Goal: Transaction & Acquisition: Obtain resource

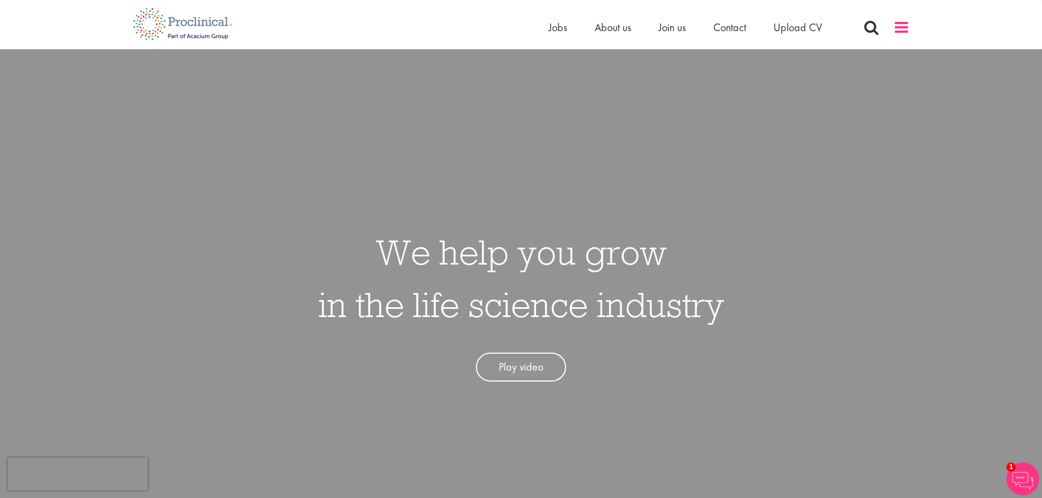
click at [903, 29] on span at bounding box center [901, 27] width 16 height 16
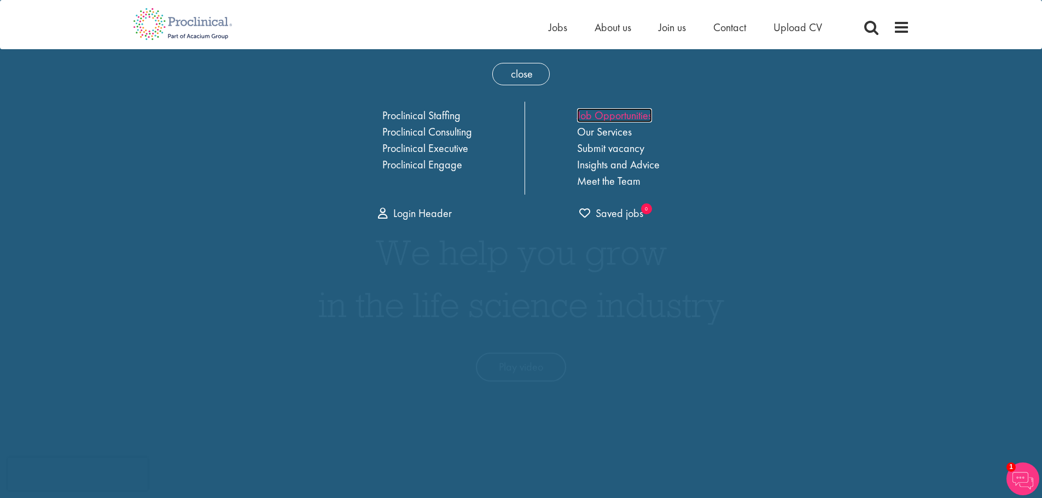
click at [631, 113] on link "Job Opportunities" at bounding box center [614, 115] width 75 height 14
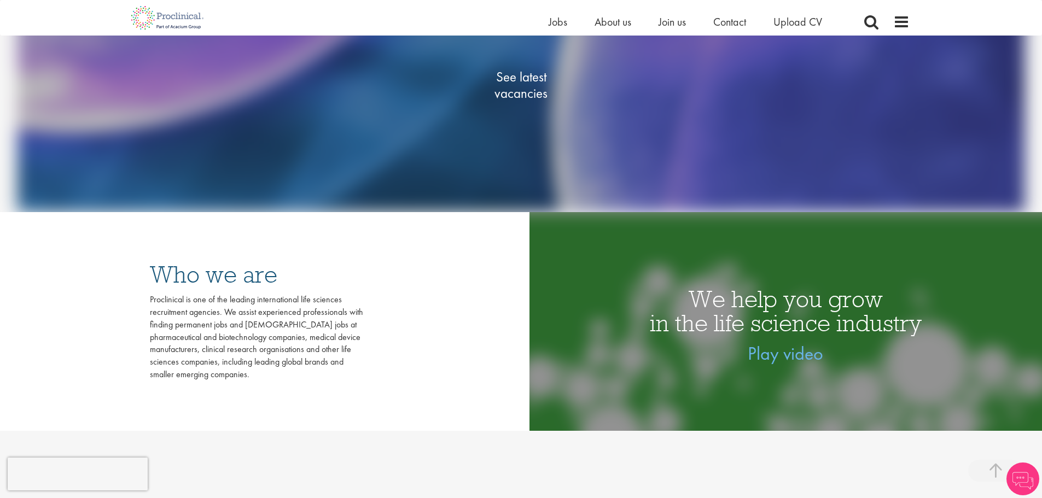
scroll to position [273, 0]
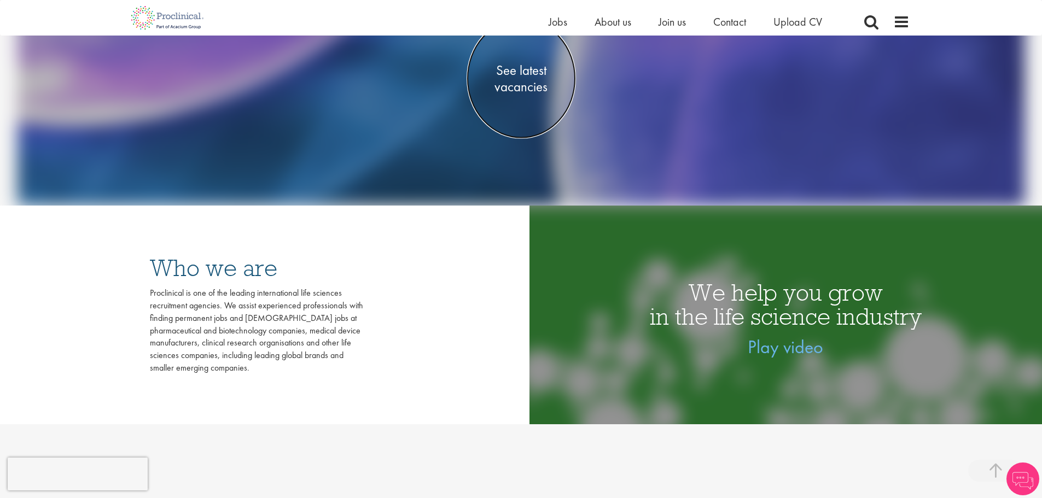
click at [511, 80] on span "See latest vacancies" at bounding box center [521, 78] width 109 height 33
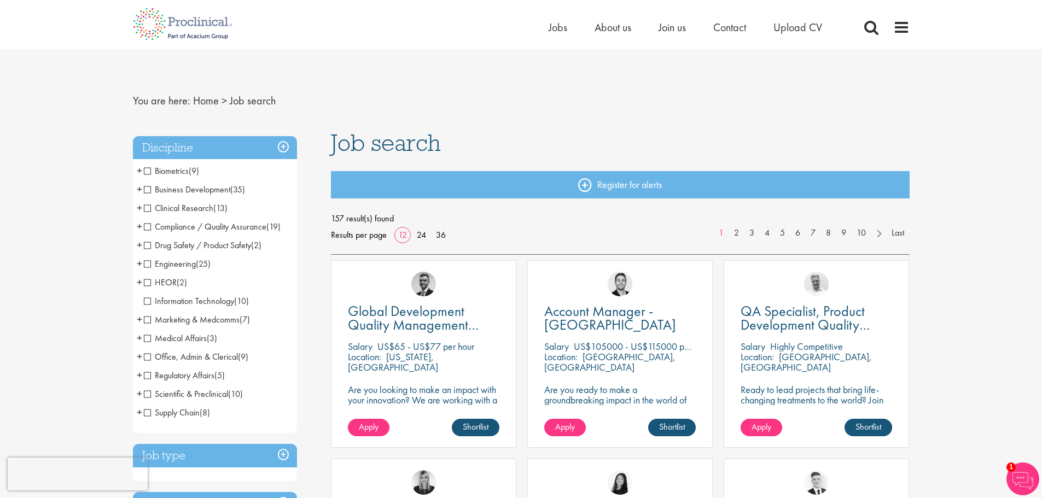
click at [145, 337] on span "Medical Affairs" at bounding box center [175, 338] width 63 height 11
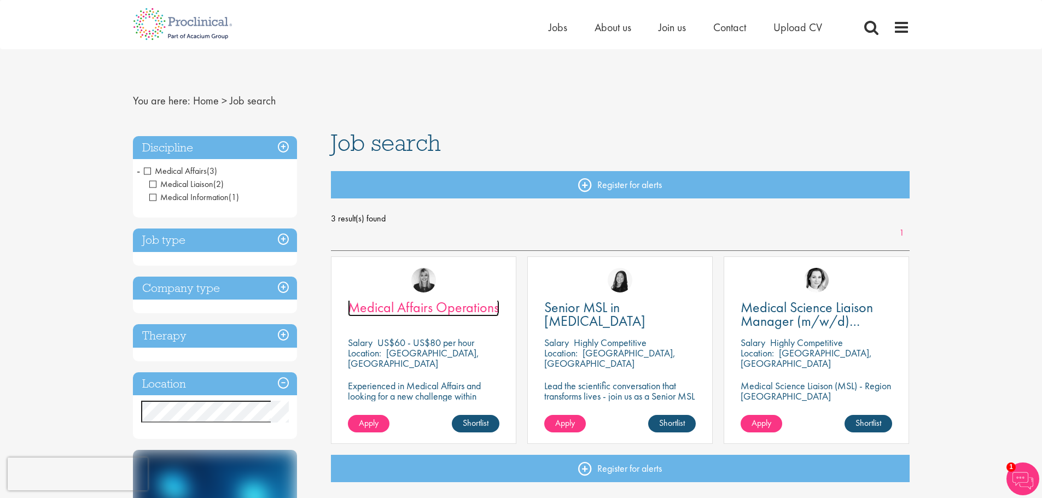
click at [422, 305] on span "Medical Affairs Operations" at bounding box center [423, 307] width 151 height 19
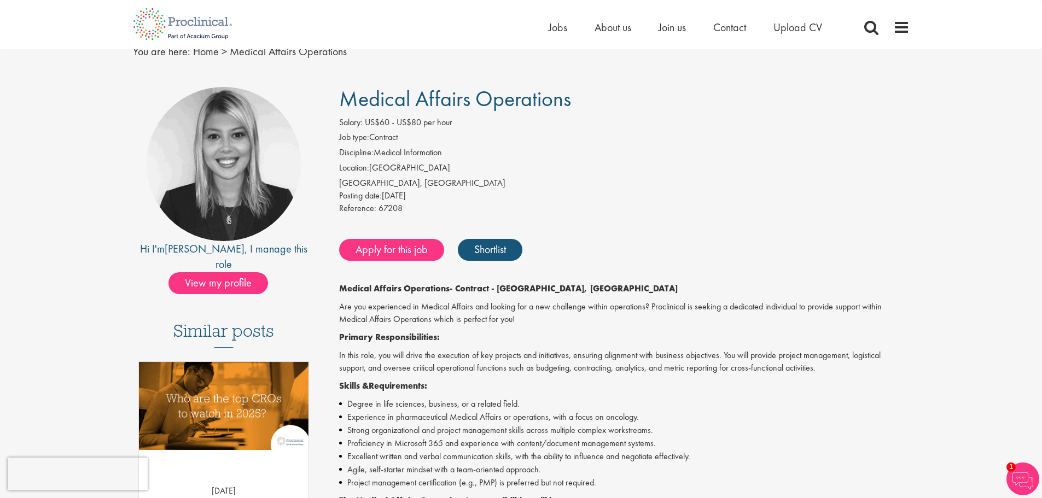
scroll to position [55, 0]
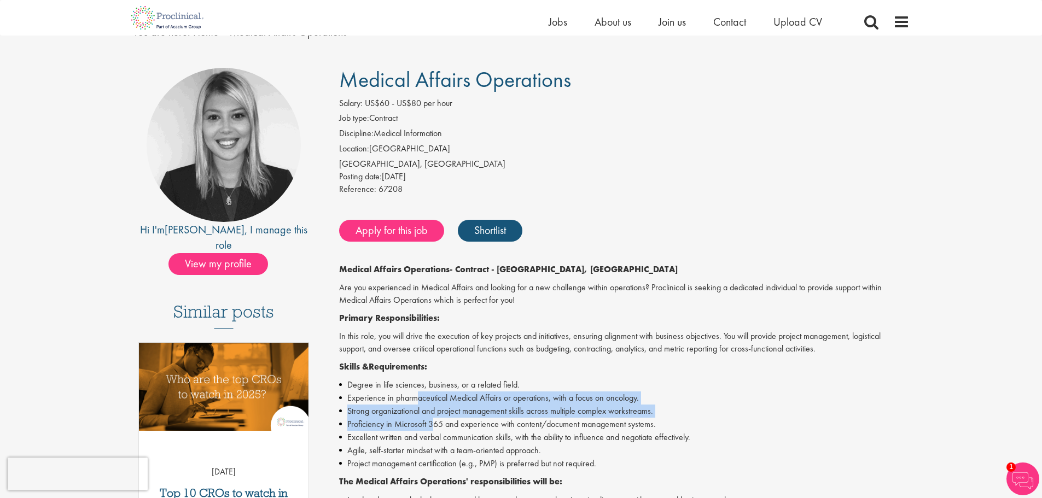
drag, startPoint x: 416, startPoint y: 398, endPoint x: 434, endPoint y: 423, distance: 31.0
click at [434, 423] on ul "Degree in life sciences, business, or a related field. Experience in pharmaceut…" at bounding box center [624, 424] width 570 height 92
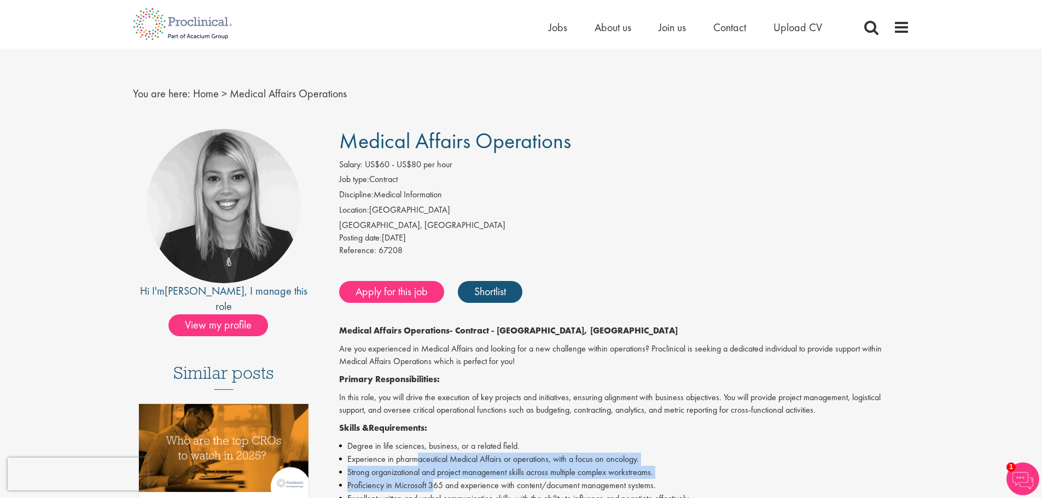
scroll to position [0, 0]
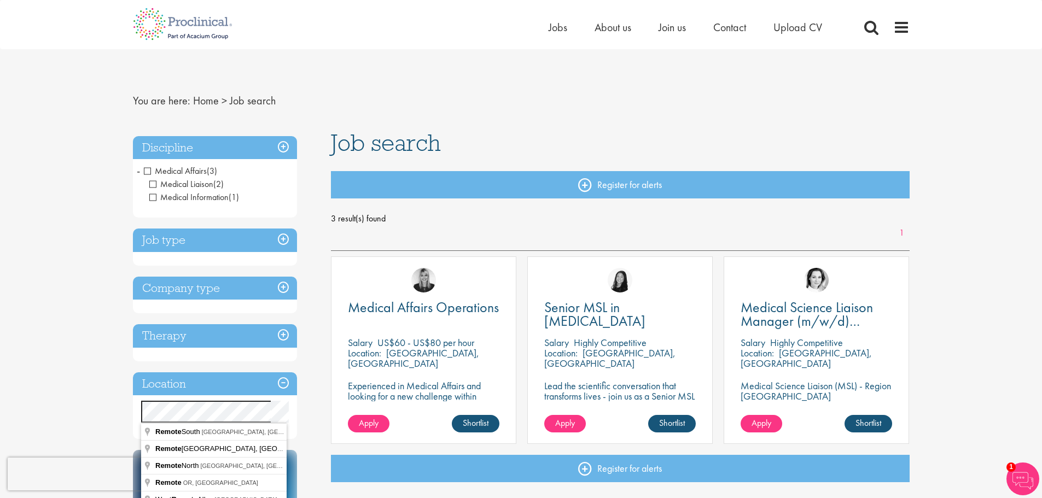
click at [145, 172] on span "Medical Affairs" at bounding box center [175, 170] width 63 height 11
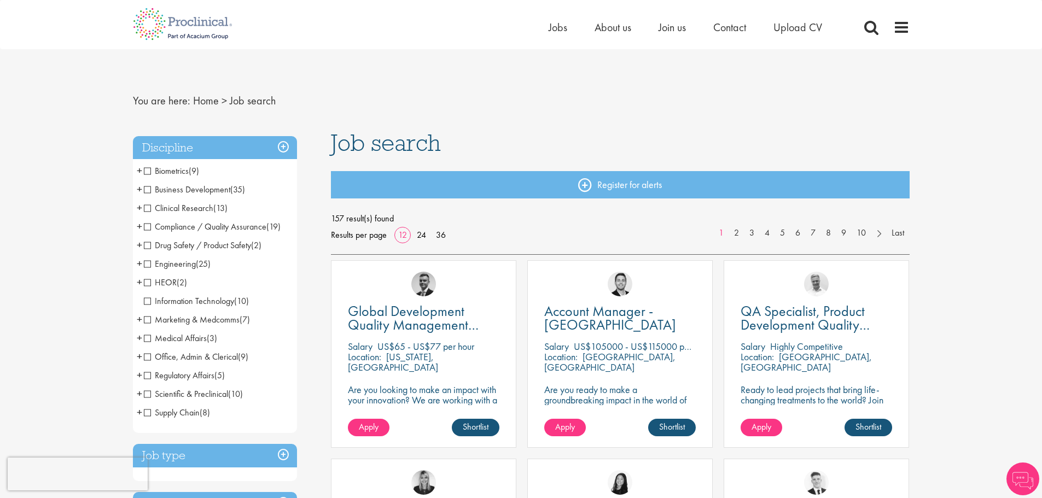
click at [442, 236] on link "36" at bounding box center [441, 234] width 18 height 11
click at [148, 394] on span "Scientific & Preclinical" at bounding box center [186, 393] width 84 height 11
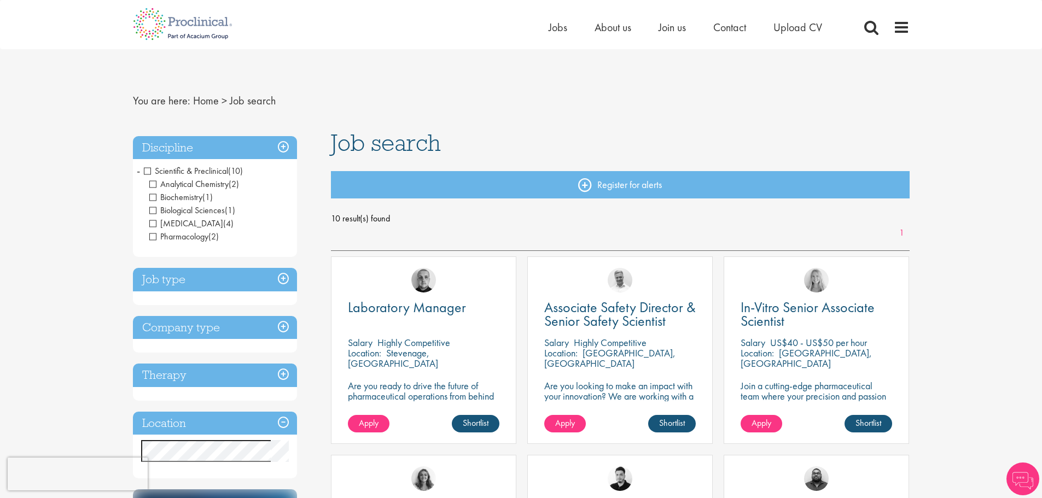
click at [287, 141] on h3 "Discipline" at bounding box center [215, 148] width 164 height 24
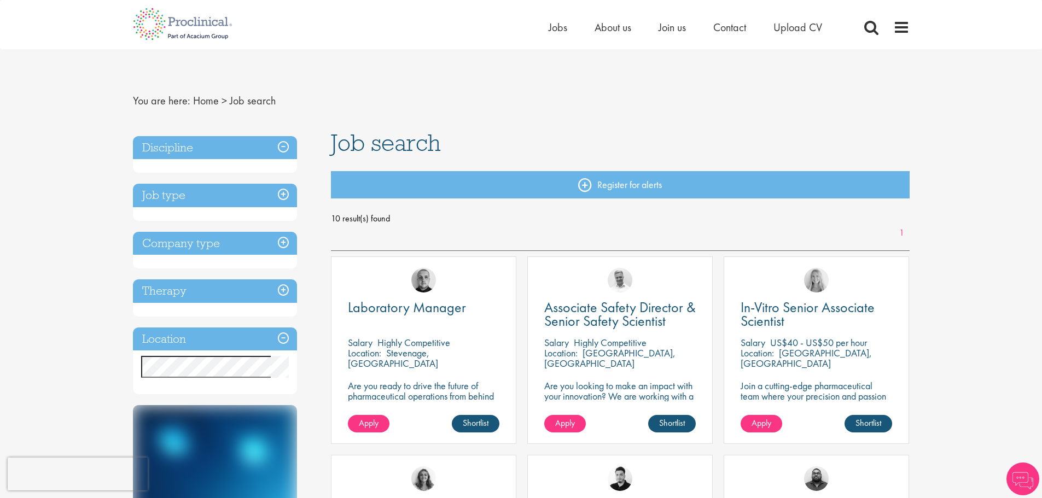
click at [284, 147] on h3 "Discipline" at bounding box center [215, 148] width 164 height 24
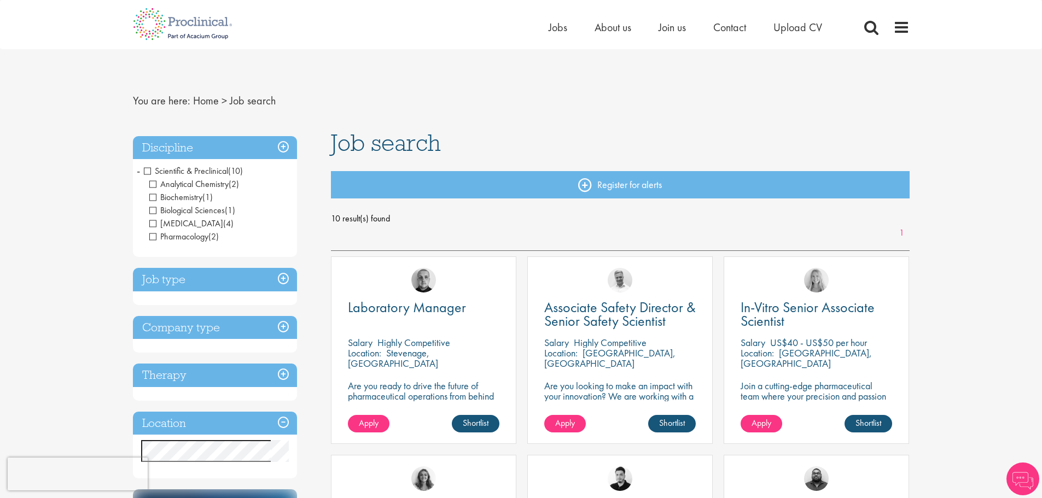
click at [286, 276] on h3 "Job type" at bounding box center [215, 280] width 164 height 24
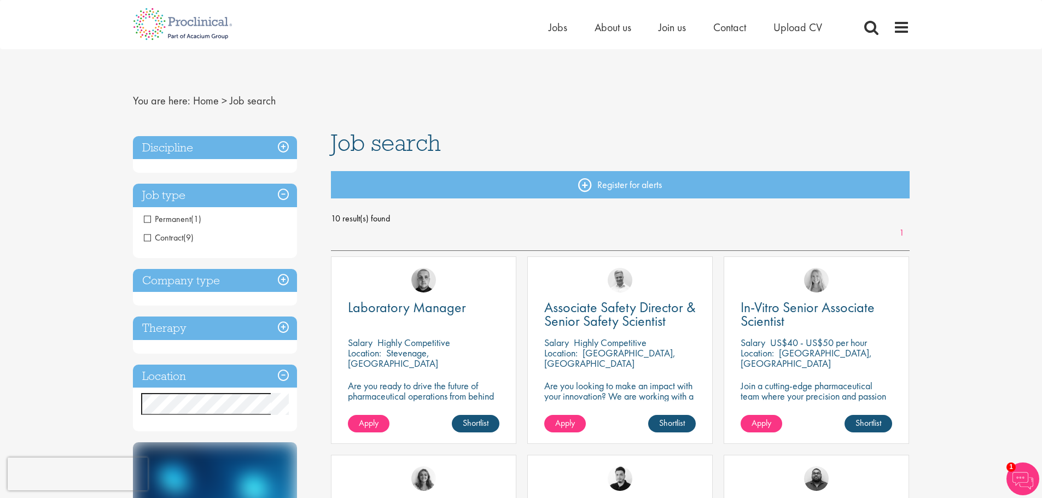
click at [284, 194] on h3 "Job type" at bounding box center [215, 196] width 164 height 24
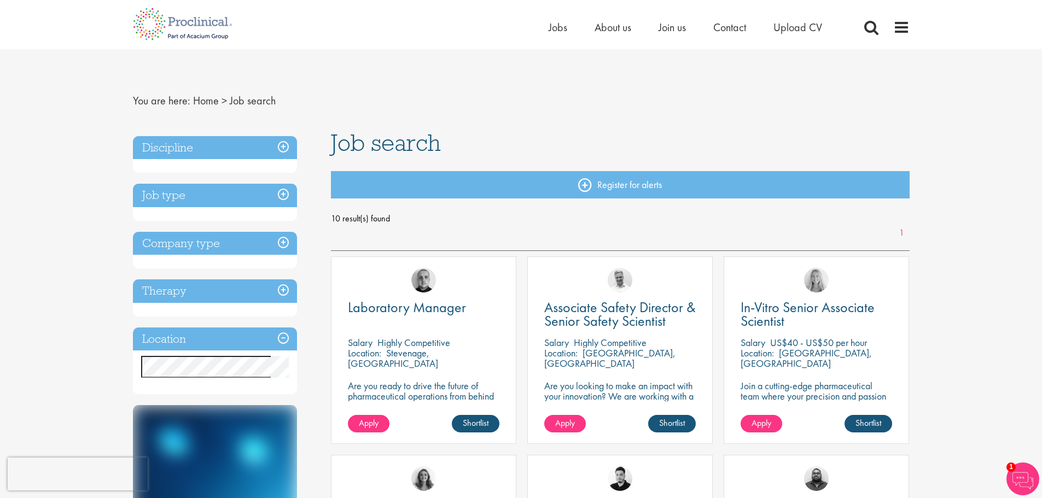
click at [283, 143] on h3 "Discipline" at bounding box center [215, 148] width 164 height 24
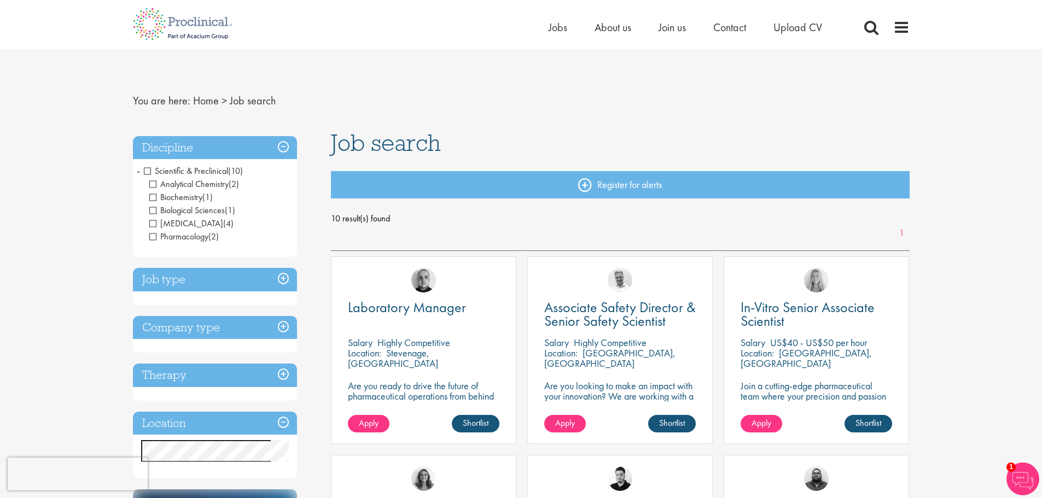
click at [147, 170] on span "Scientific & Preclinical" at bounding box center [186, 170] width 84 height 11
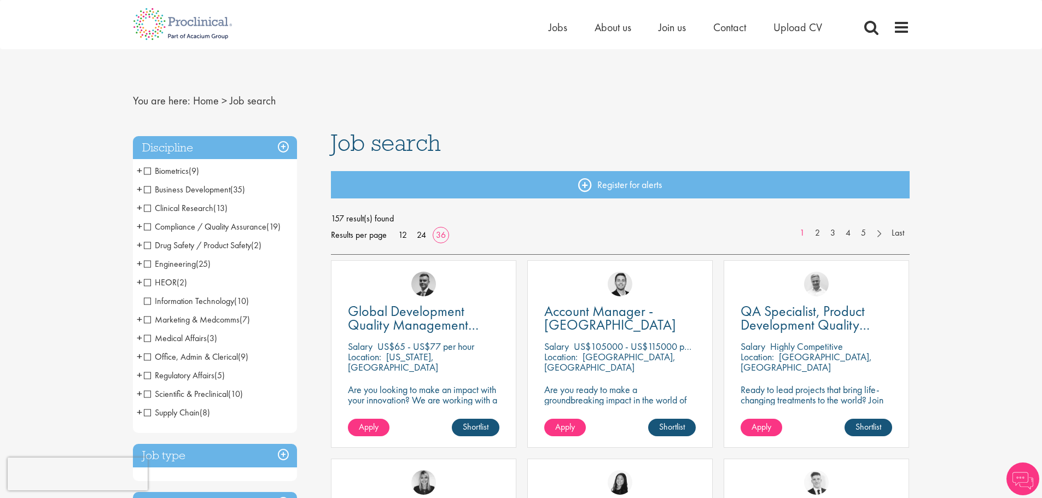
click at [144, 375] on span "Regulatory Affairs" at bounding box center [179, 375] width 71 height 11
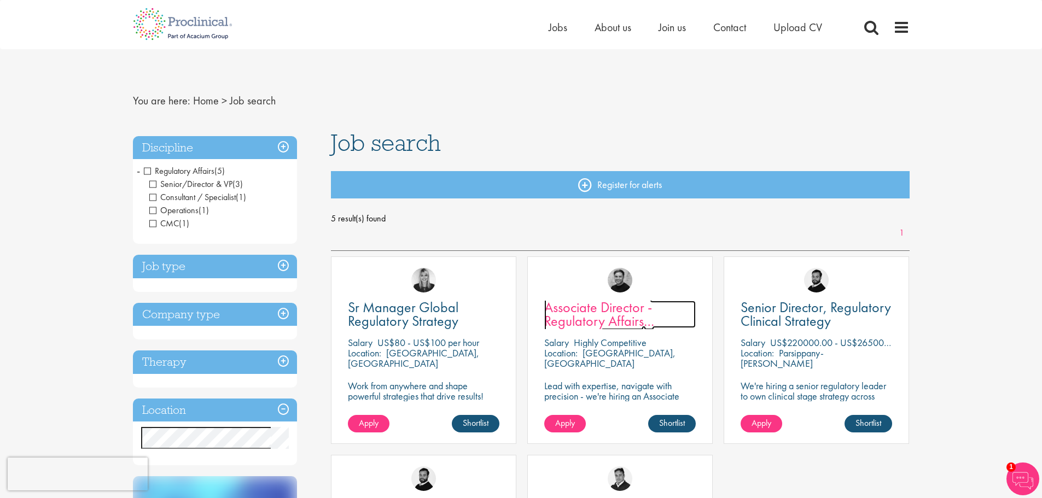
click at [610, 322] on span "Associate Director - Regulatory Affairs Consultant" at bounding box center [599, 321] width 110 height 46
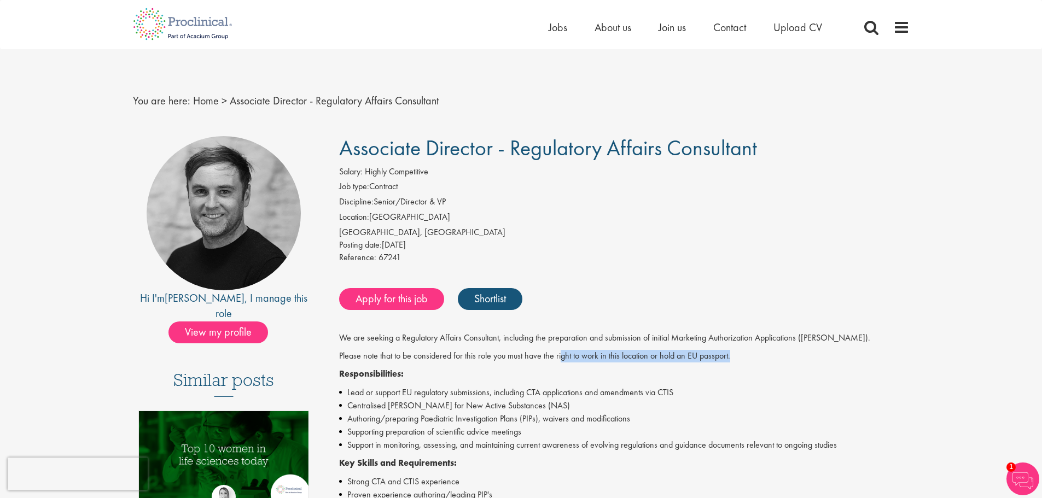
drag, startPoint x: 559, startPoint y: 356, endPoint x: 733, endPoint y: 355, distance: 174.5
click at [733, 355] on p "Please note that to be considered for this role you must have the right to work…" at bounding box center [624, 356] width 570 height 13
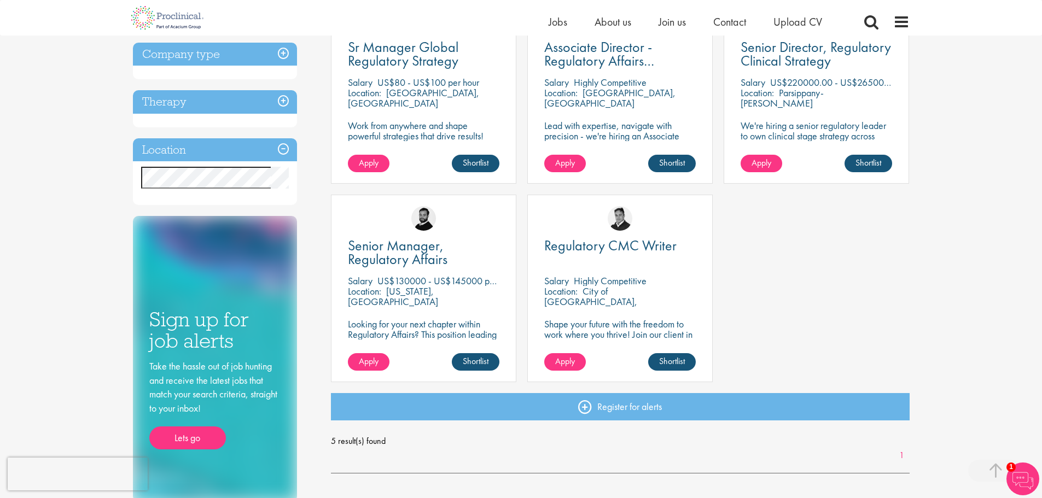
scroll to position [273, 0]
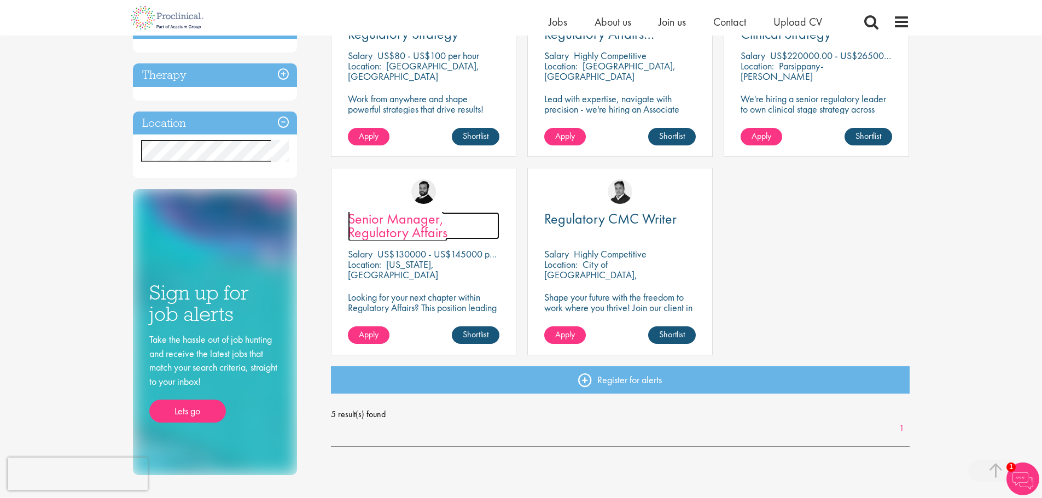
click at [398, 232] on span "Senior Manager, Regulatory Affairs" at bounding box center [398, 225] width 100 height 32
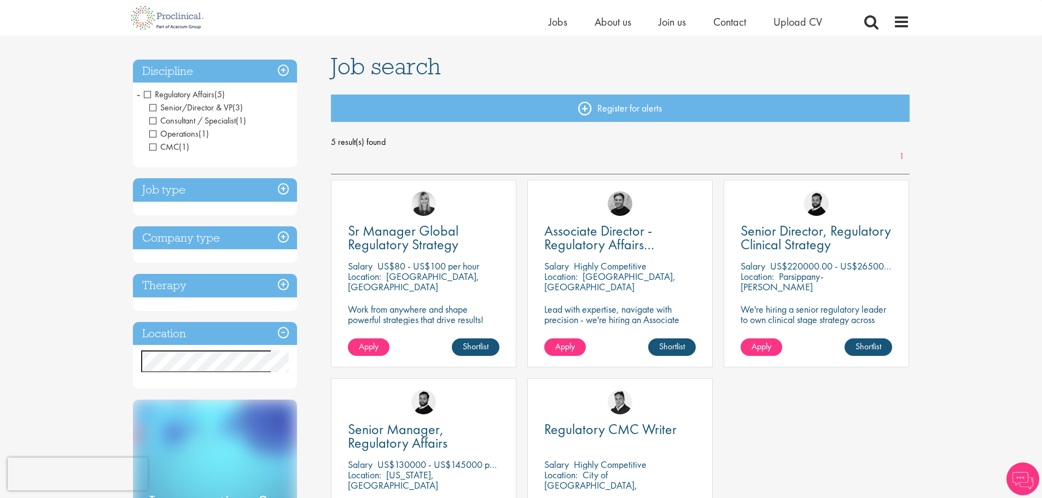
scroll to position [5, 0]
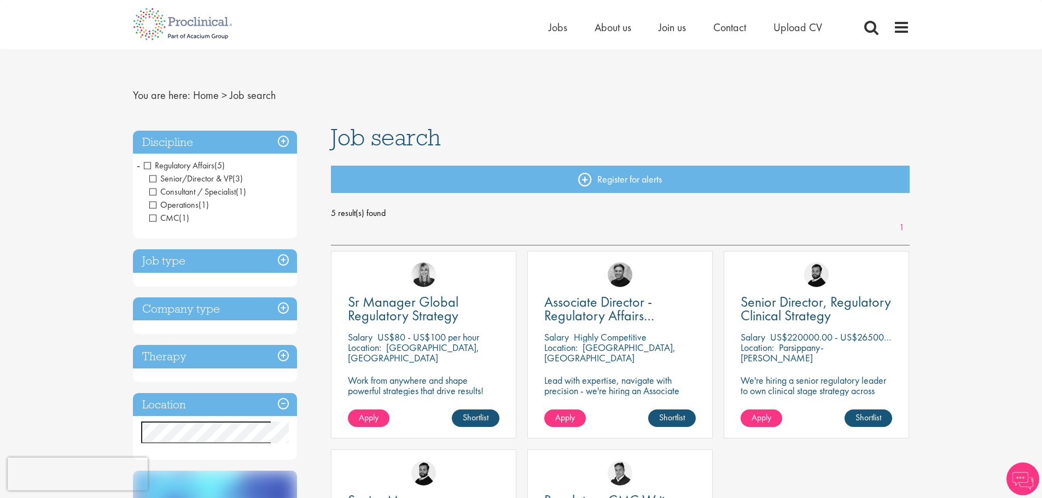
click at [148, 168] on span "Regulatory Affairs" at bounding box center [179, 165] width 71 height 11
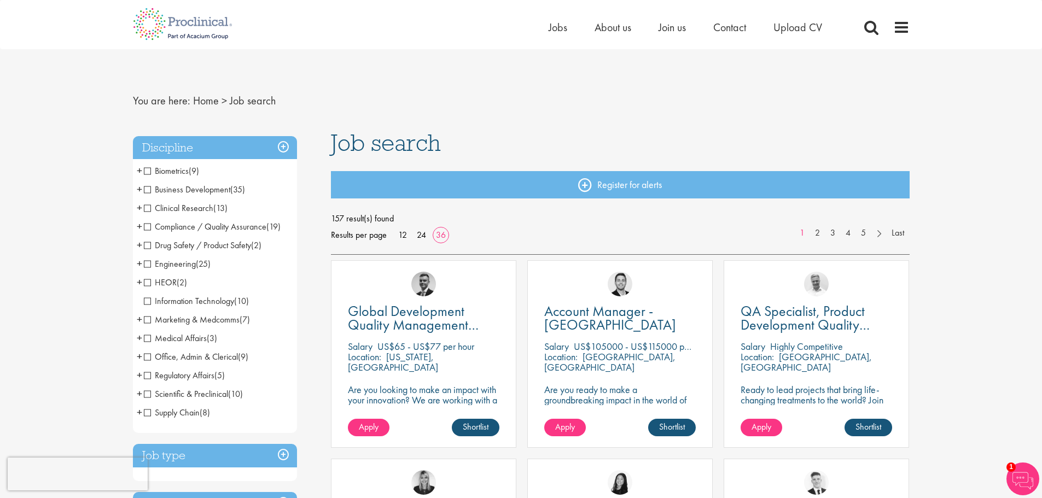
click at [148, 303] on span "Information Technology" at bounding box center [189, 300] width 90 height 11
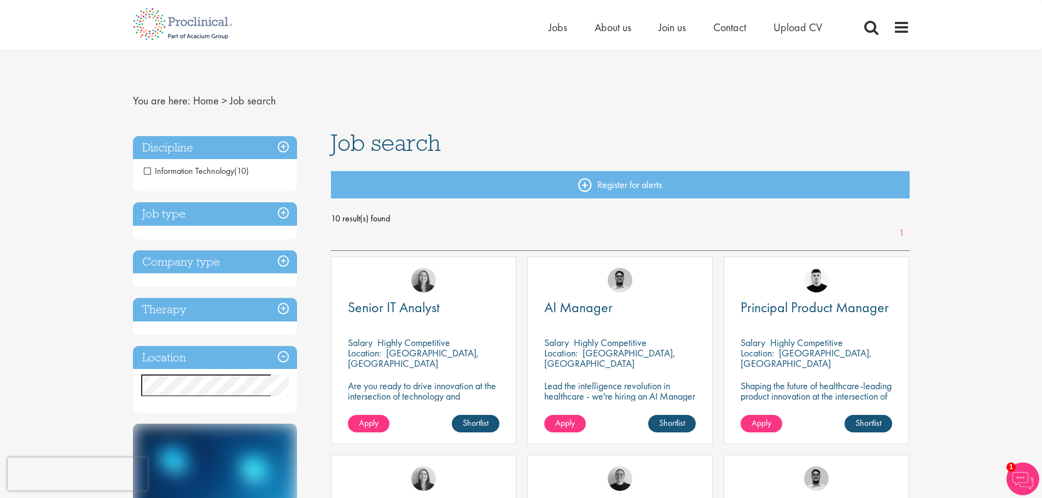
click at [198, 171] on span "Information Technology" at bounding box center [189, 170] width 90 height 11
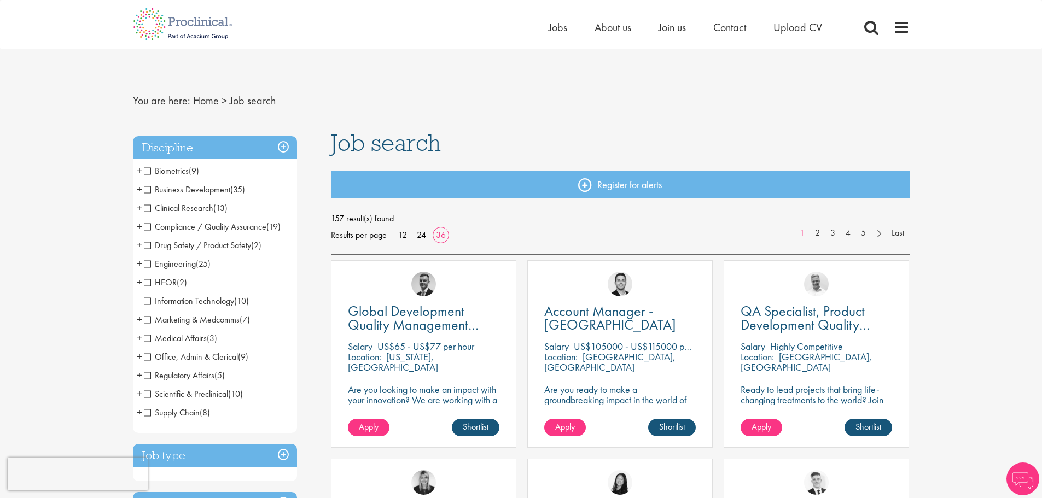
click at [147, 284] on span "HEOR" at bounding box center [160, 282] width 33 height 11
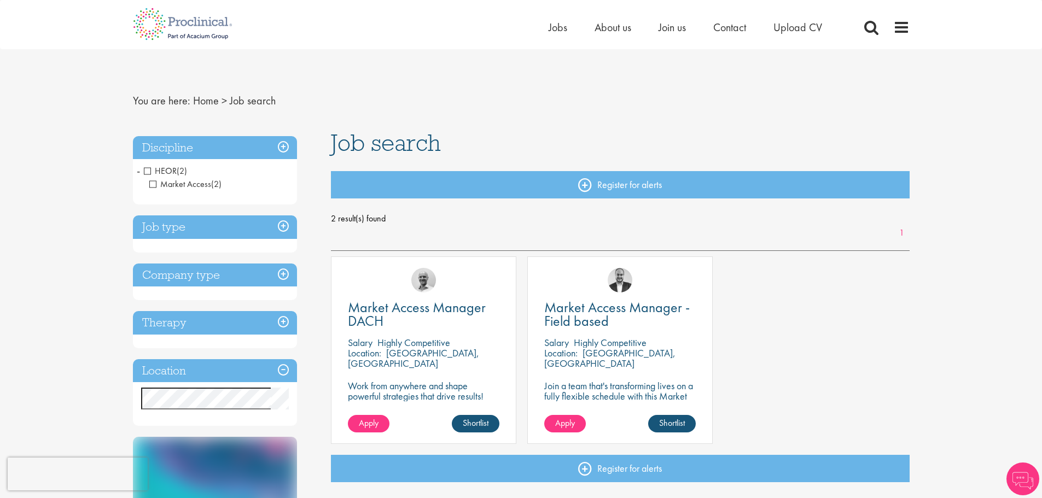
click at [147, 171] on span "HEOR" at bounding box center [160, 170] width 33 height 11
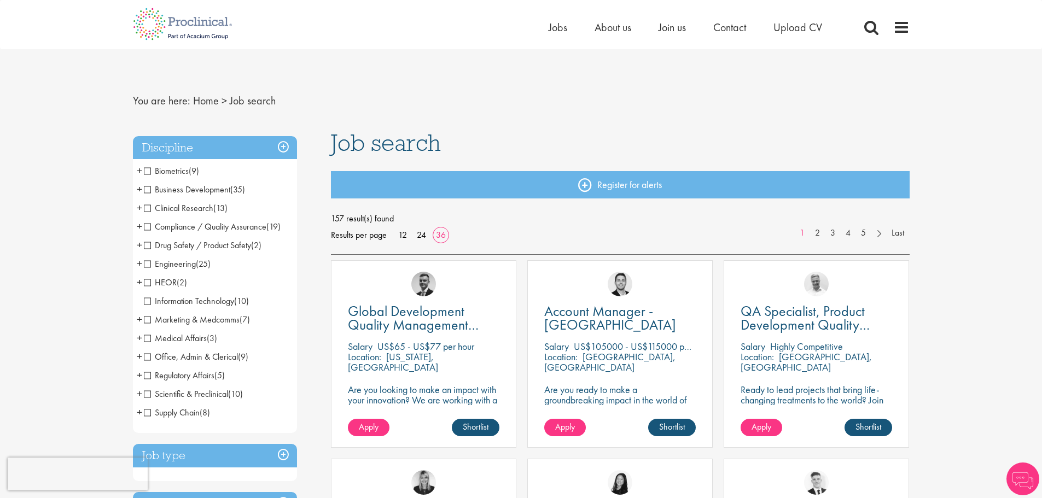
click at [146, 247] on span "Drug Safety / Product Safety" at bounding box center [197, 245] width 107 height 11
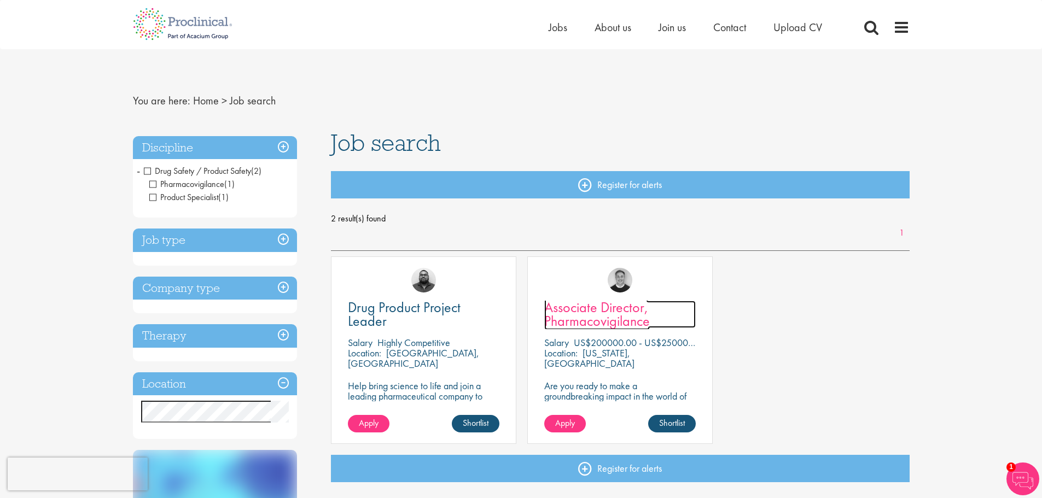
click at [569, 316] on span "Associate Director, Pharmacovigilance" at bounding box center [597, 314] width 106 height 32
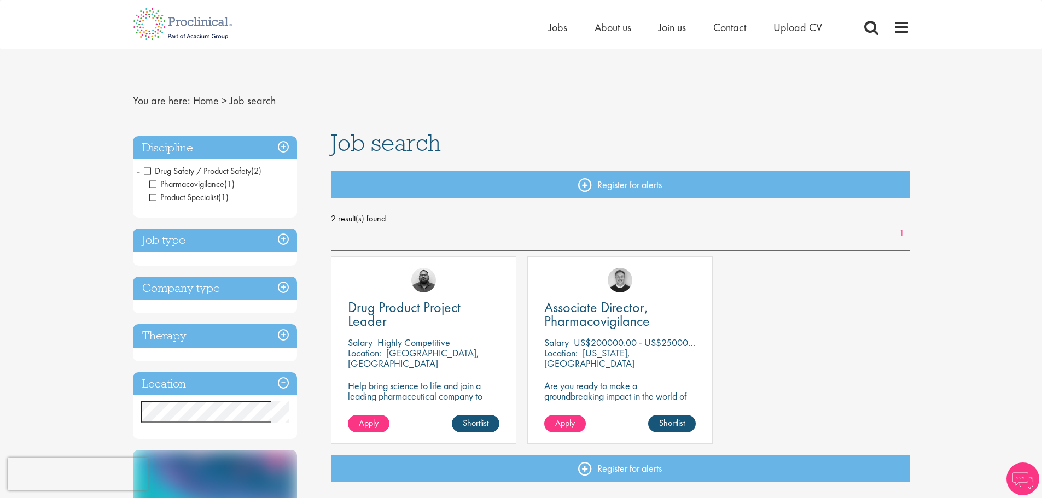
click at [148, 172] on span "Drug Safety / Product Safety" at bounding box center [197, 170] width 107 height 11
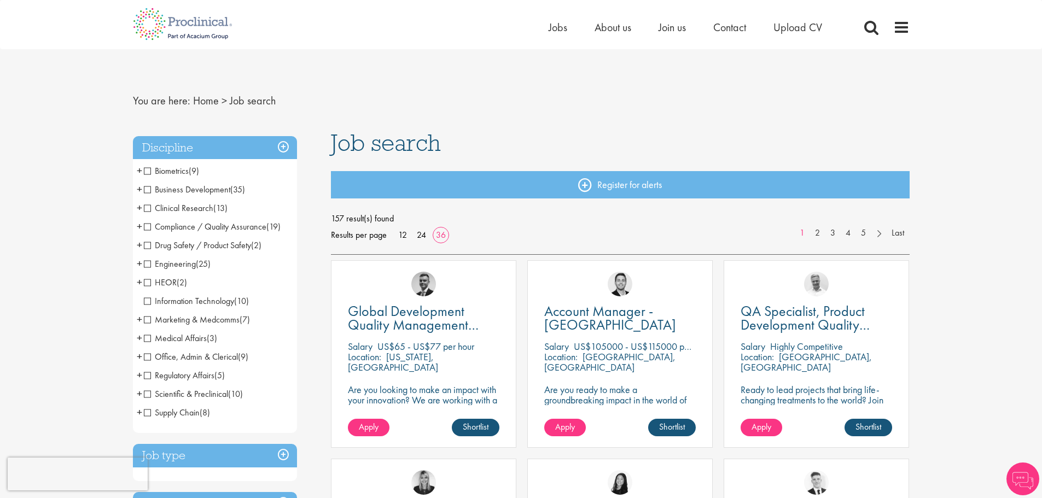
click at [147, 228] on span "Compliance / Quality Assurance" at bounding box center [205, 226] width 123 height 11
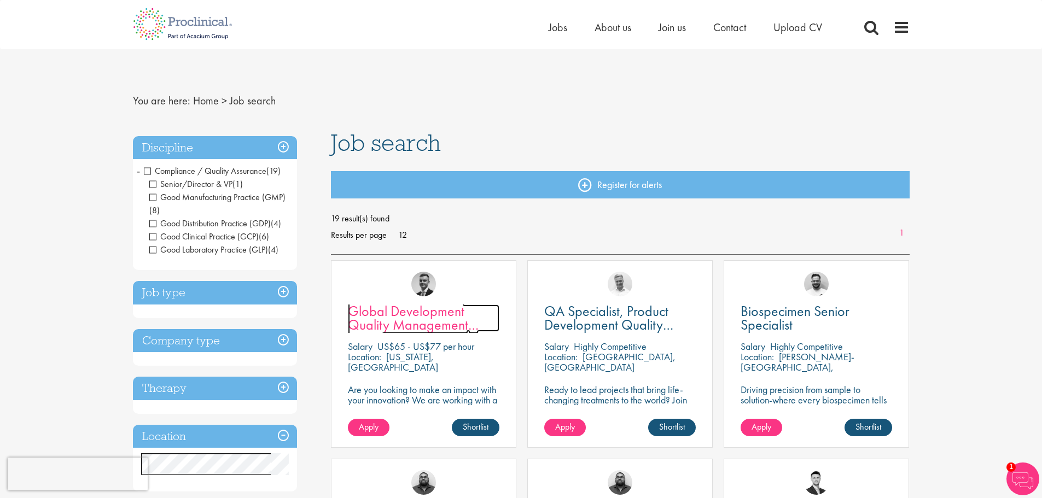
click at [423, 324] on span "Global Development Quality Management (GCP)" at bounding box center [413, 325] width 131 height 46
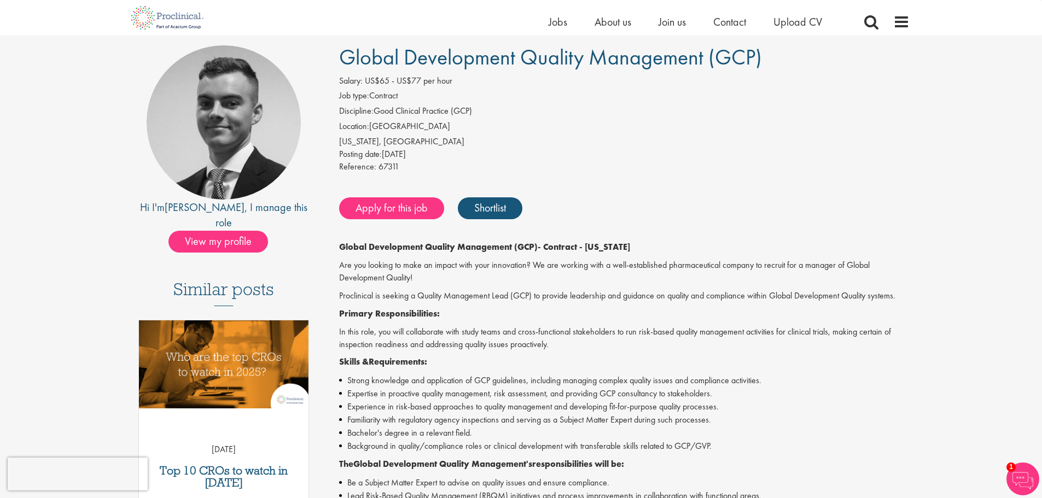
scroll to position [55, 0]
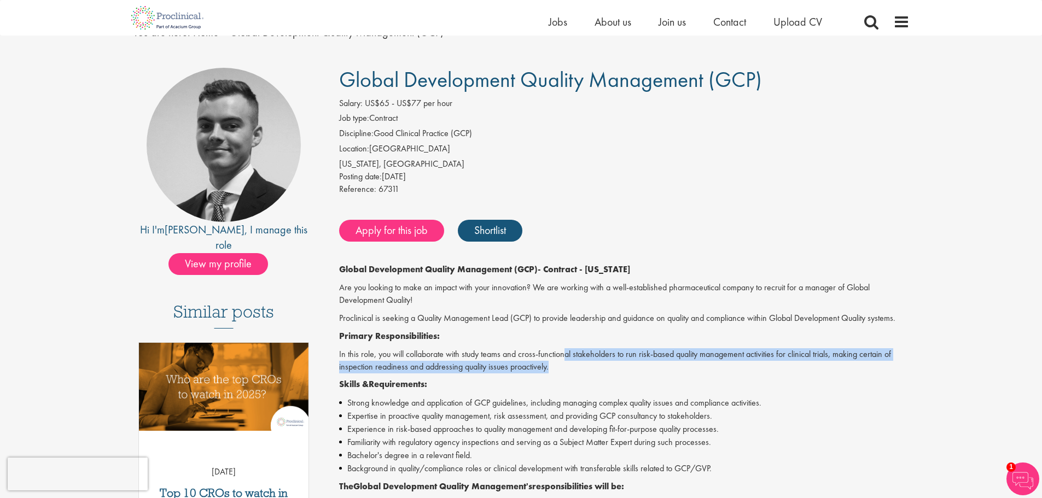
drag, startPoint x: 568, startPoint y: 354, endPoint x: 569, endPoint y: 369, distance: 14.9
click at [569, 369] on p "In this role, you will collaborate with study teams and cross-functional stakeh…" at bounding box center [624, 360] width 570 height 25
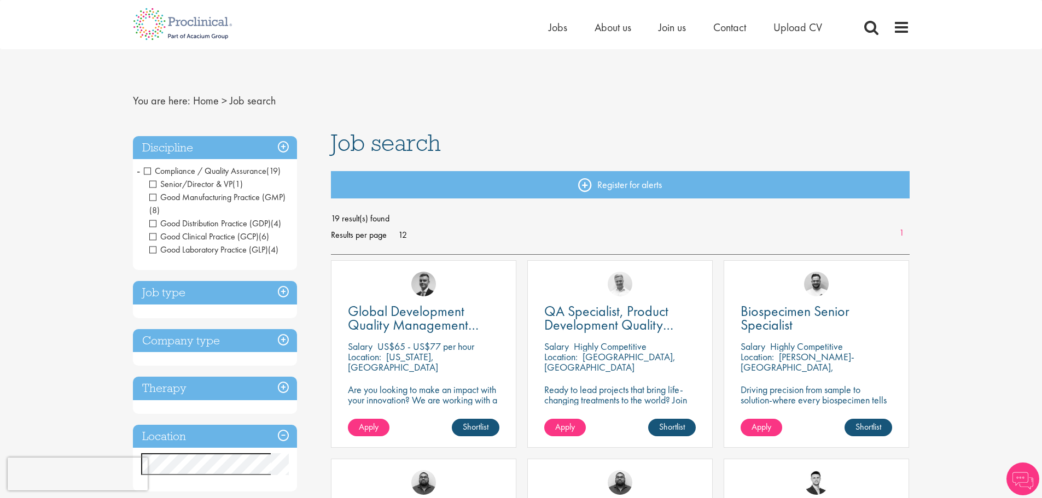
click at [142, 169] on li "Compliance / Quality Assurance (19) - + Senior/Director & VP (1) Good Manufactu…" at bounding box center [215, 210] width 164 height 97
click at [148, 172] on span "Compliance / Quality Assurance" at bounding box center [205, 170] width 123 height 11
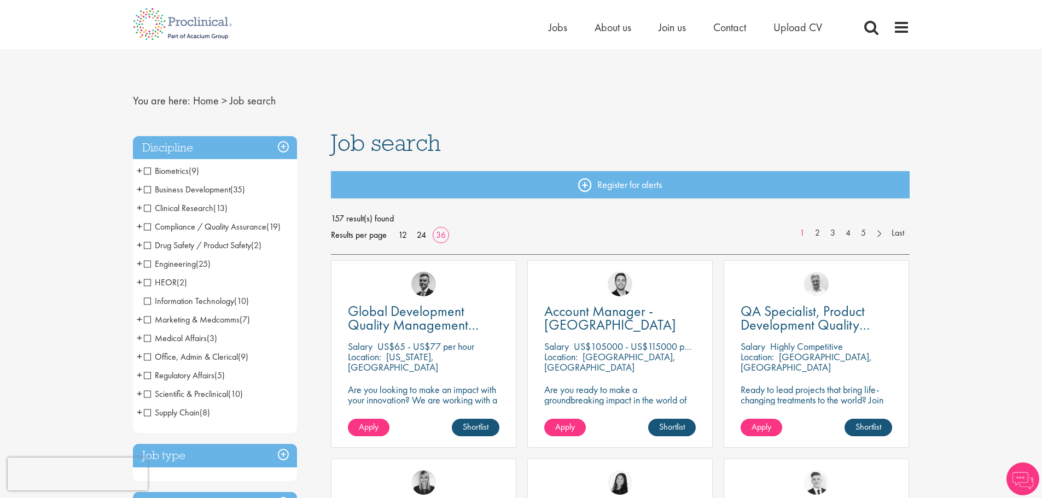
click at [149, 207] on span "Clinical Research" at bounding box center [178, 207] width 69 height 11
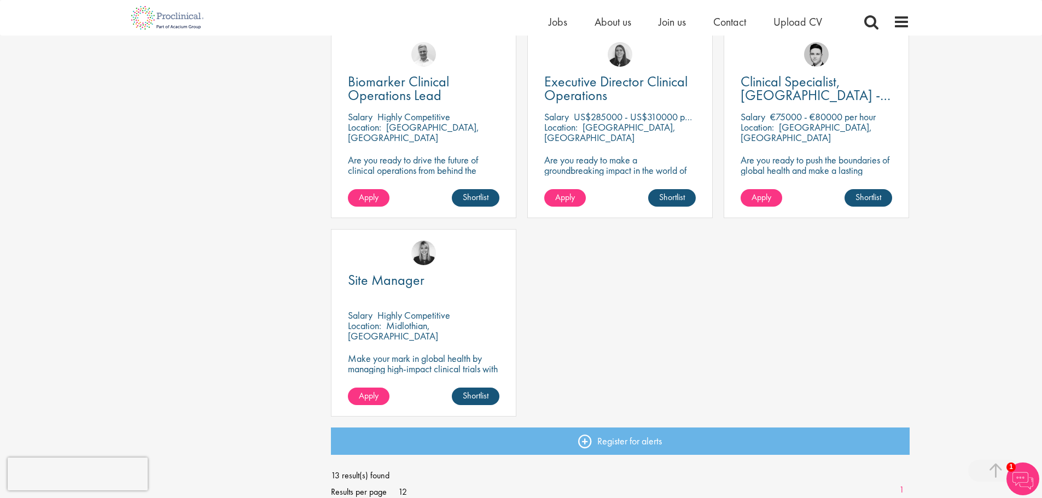
scroll to position [820, 0]
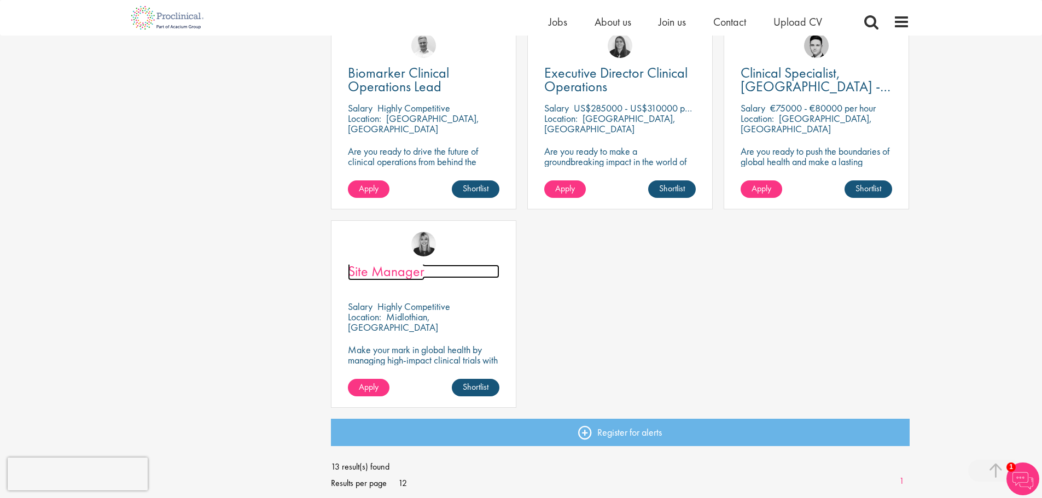
click at [389, 269] on span "Site Manager" at bounding box center [386, 271] width 77 height 19
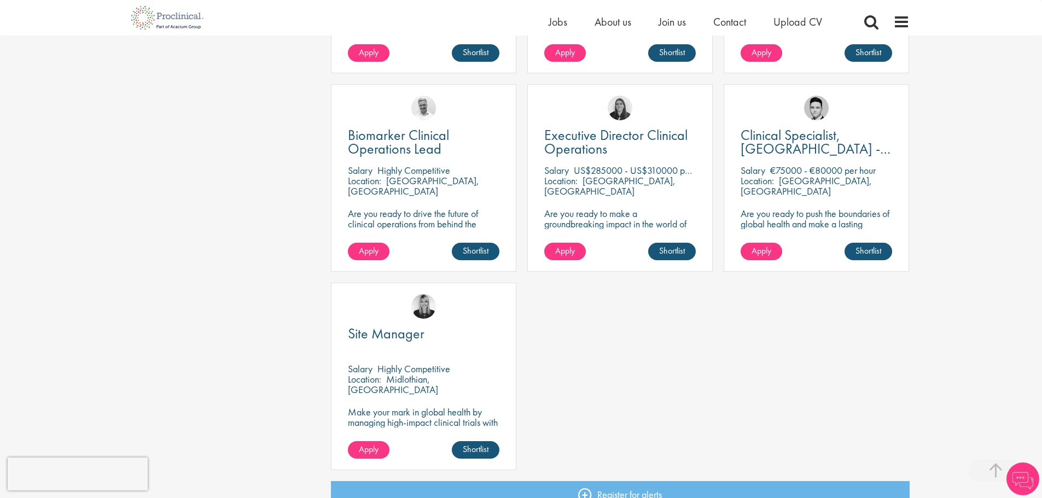
scroll to position [715, 0]
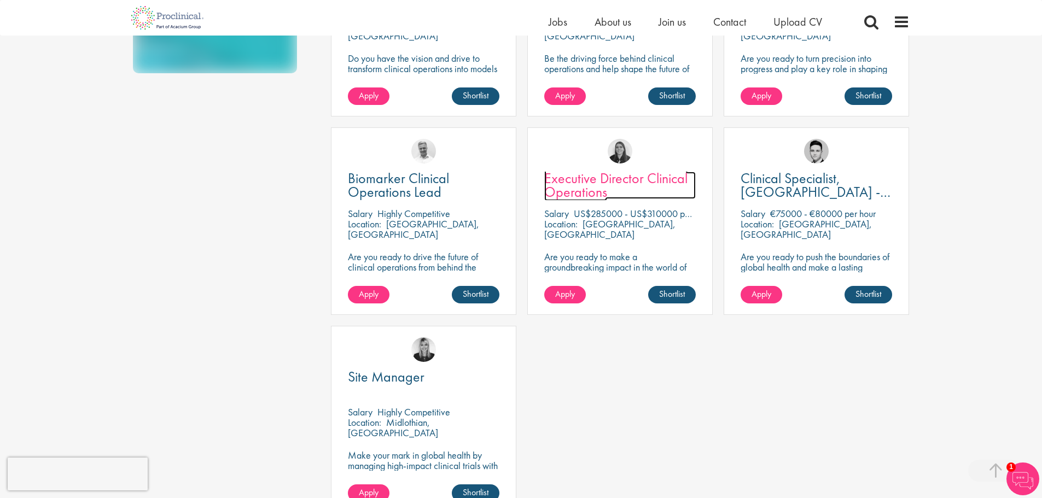
click at [617, 177] on span "Executive Director Clinical Operations" at bounding box center [615, 185] width 143 height 32
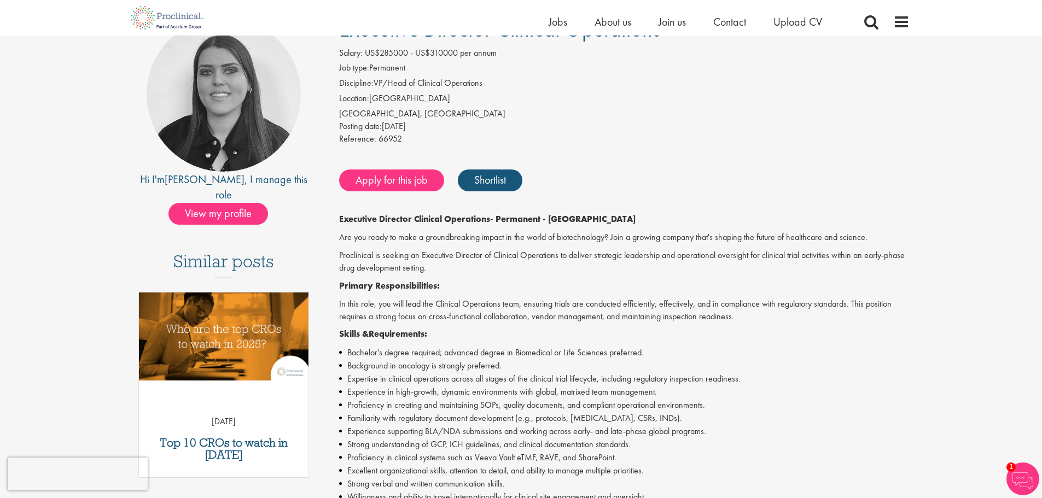
scroll to position [109, 0]
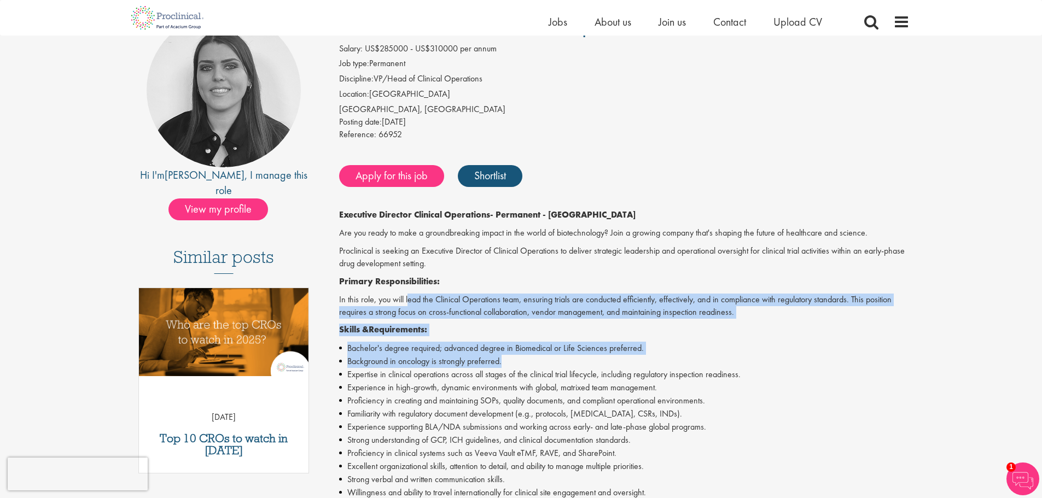
drag, startPoint x: 406, startPoint y: 309, endPoint x: 640, endPoint y: 363, distance: 240.3
click at [640, 363] on div "Executive Director Clinical Operations - Permanent - Cambridge MA Are you ready…" at bounding box center [624, 498] width 570 height 579
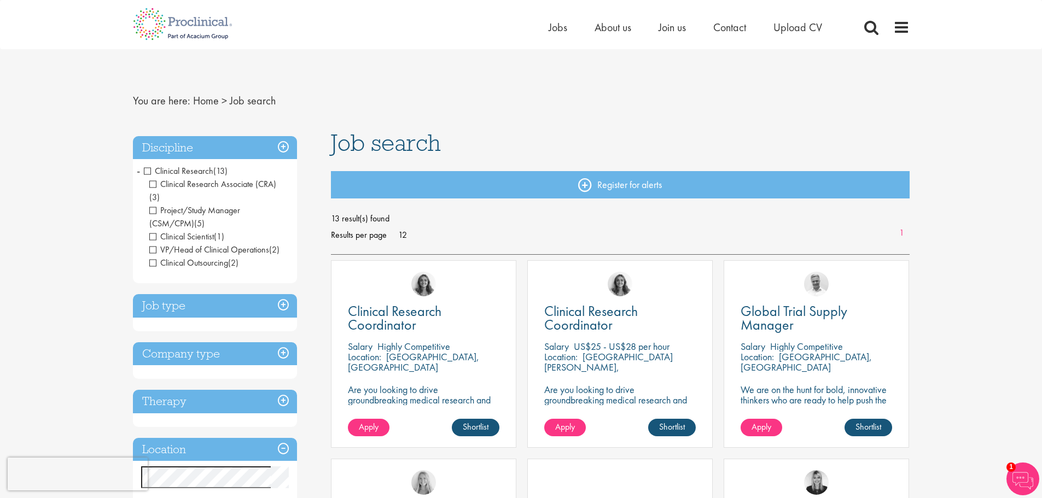
click at [148, 171] on span "Clinical Research" at bounding box center [178, 170] width 69 height 11
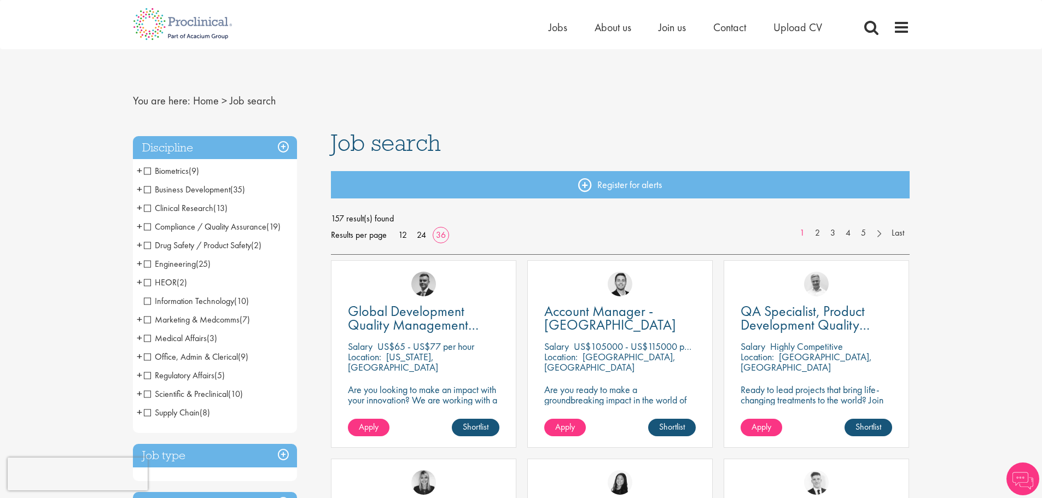
click at [150, 189] on span "Business Development" at bounding box center [187, 189] width 86 height 11
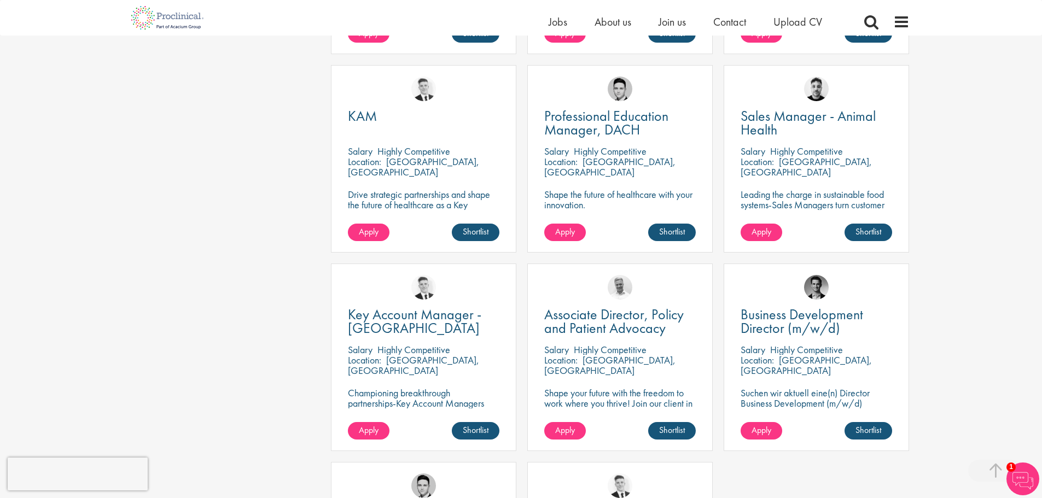
scroll to position [1969, 0]
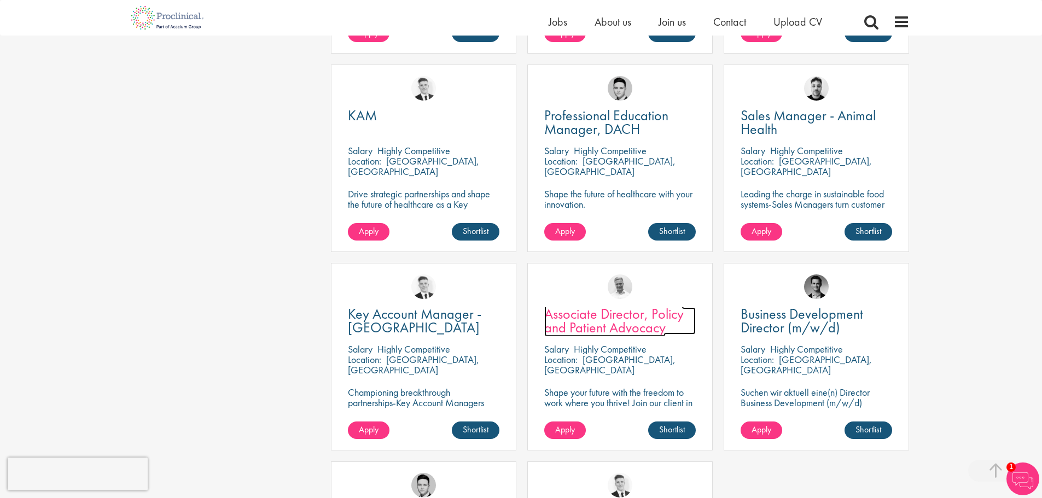
click at [600, 325] on span "Associate Director, Policy and Patient Advocacy" at bounding box center [613, 321] width 139 height 32
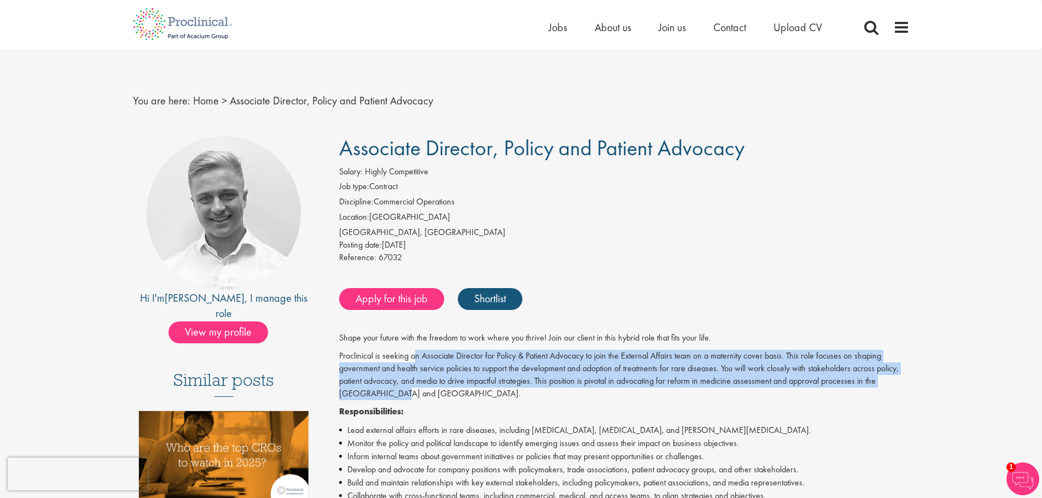
drag, startPoint x: 416, startPoint y: 355, endPoint x: 446, endPoint y: 392, distance: 47.4
click at [446, 392] on p "Proclinical is seeking an Associate Director for Policy & Patient Advocacy to j…" at bounding box center [624, 375] width 570 height 50
click at [614, 395] on p "Proclinical is seeking an Associate Director for Policy & Patient Advocacy to j…" at bounding box center [624, 375] width 570 height 50
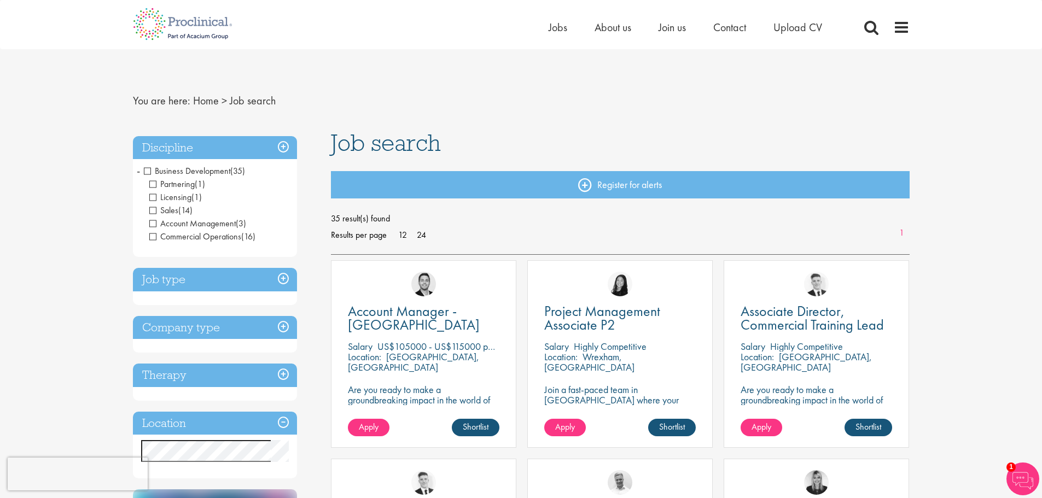
click at [146, 173] on span "Business Development" at bounding box center [187, 170] width 86 height 11
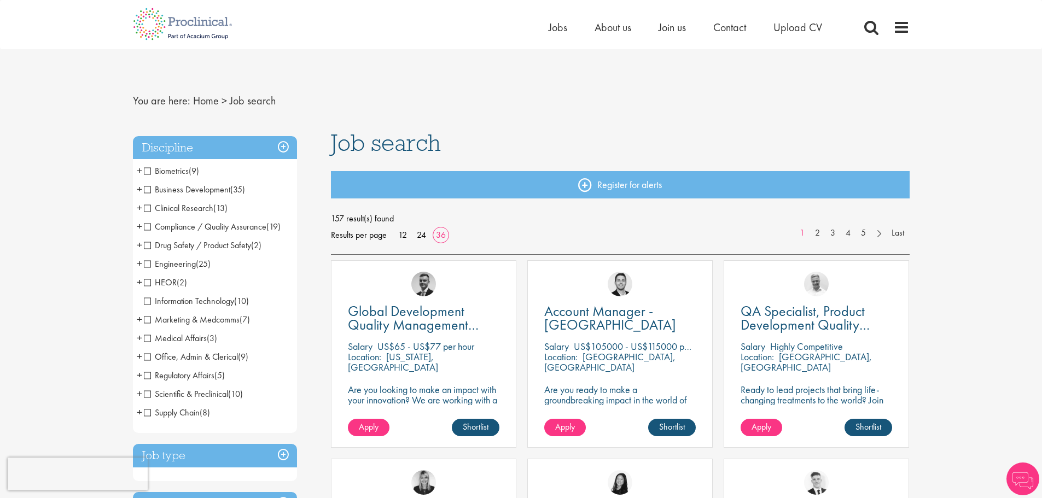
click at [147, 172] on span "Biometrics" at bounding box center [166, 170] width 45 height 11
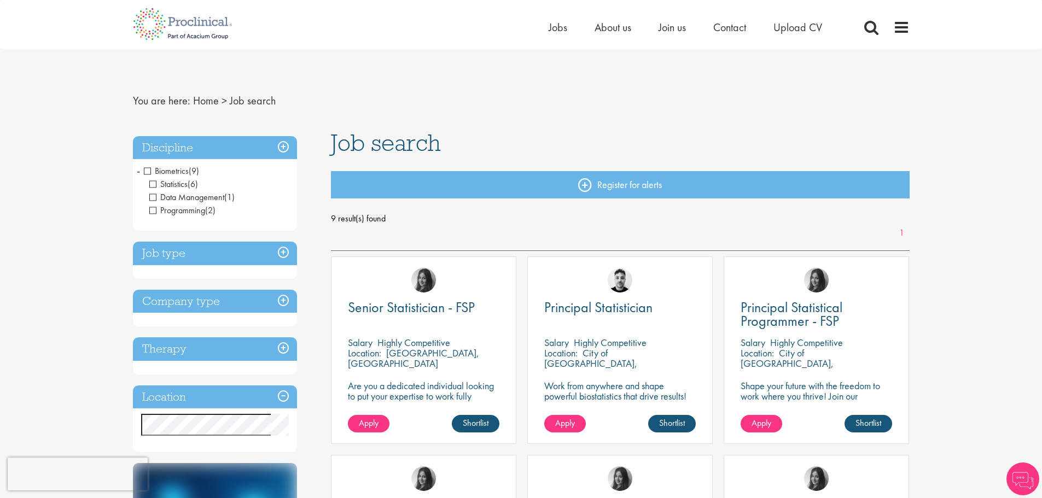
click at [149, 170] on span "Biometrics" at bounding box center [166, 170] width 45 height 11
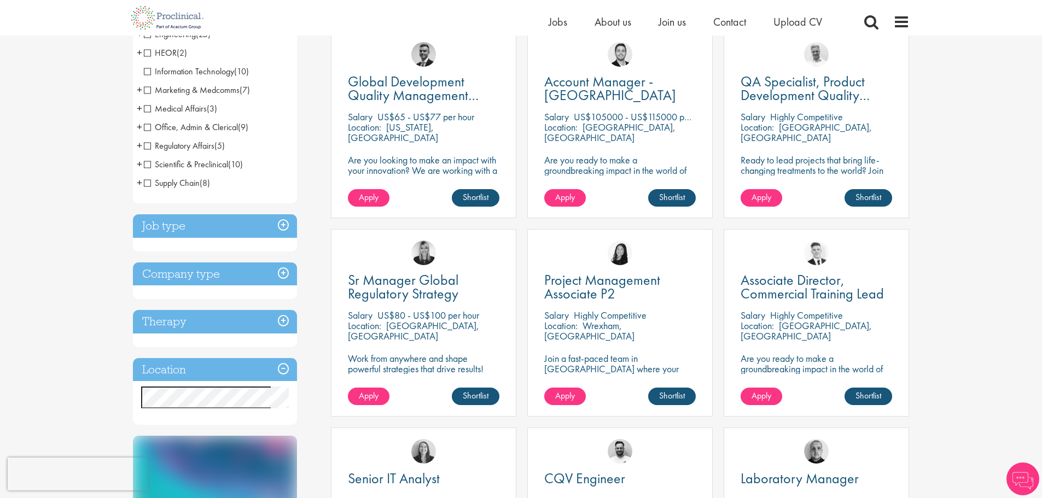
scroll to position [273, 0]
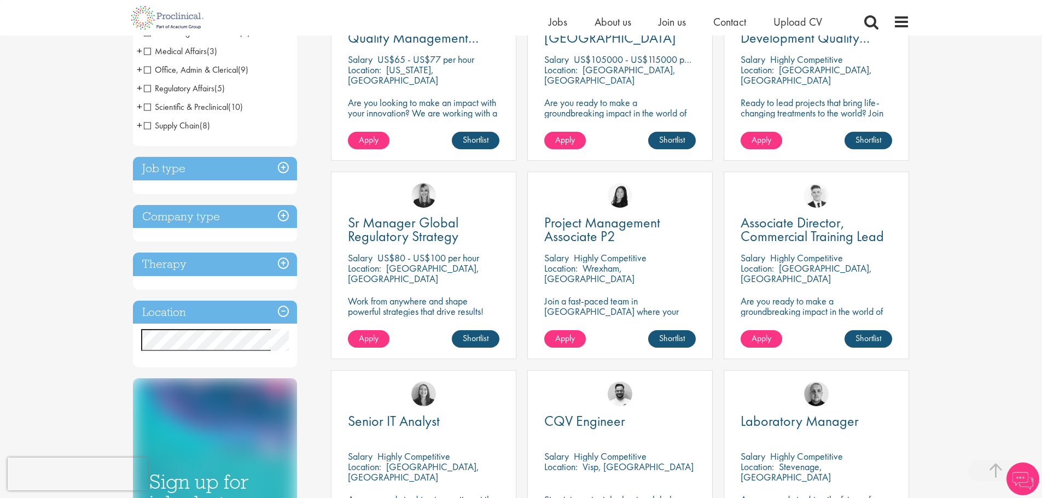
click at [251, 275] on h3 "Therapy" at bounding box center [215, 265] width 164 height 24
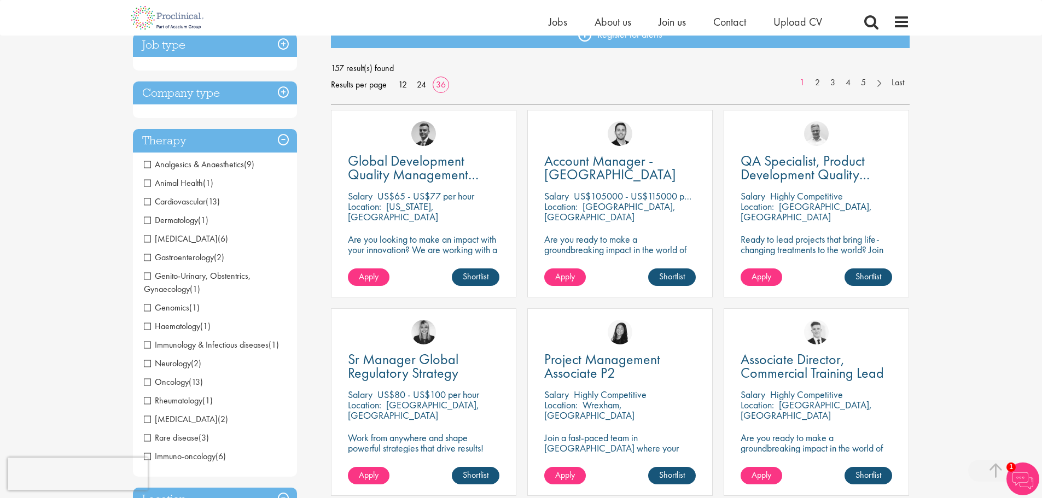
scroll to position [109, 0]
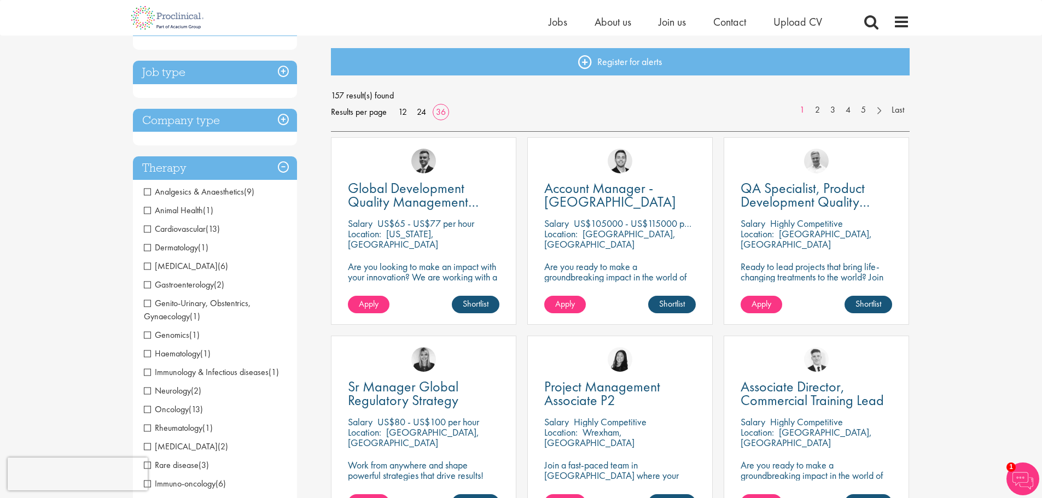
click at [246, 124] on h3 "Company type" at bounding box center [215, 121] width 164 height 24
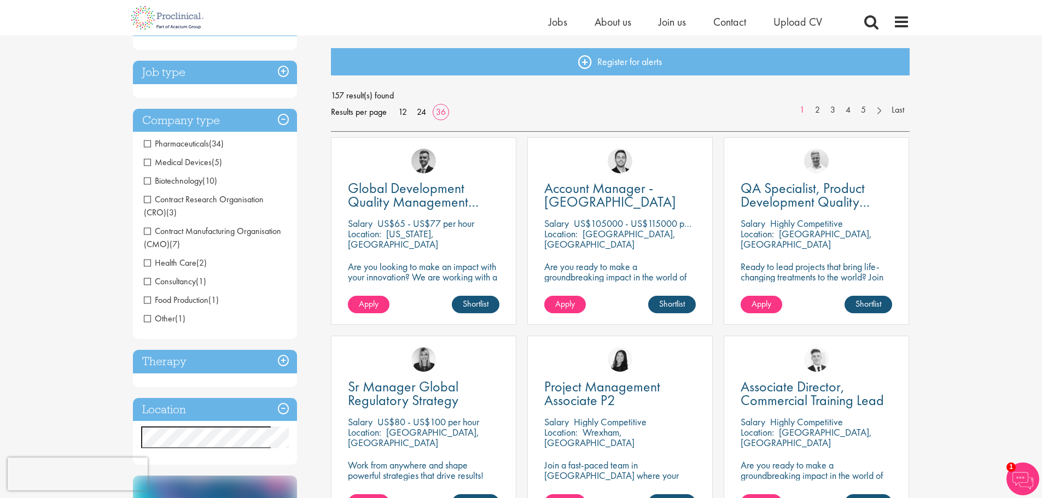
click at [148, 164] on span "Medical Devices" at bounding box center [178, 161] width 68 height 11
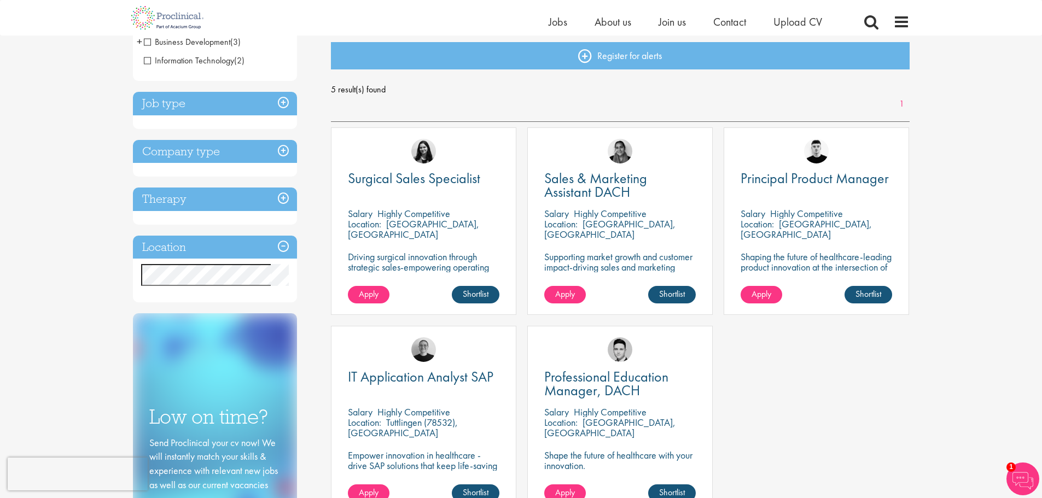
scroll to position [109, 0]
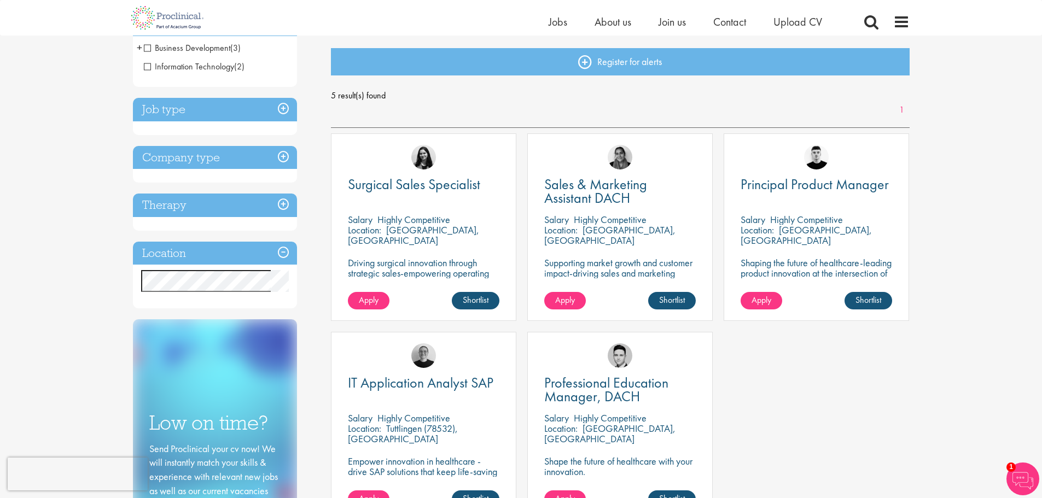
click at [281, 203] on h3 "Therapy" at bounding box center [215, 206] width 164 height 24
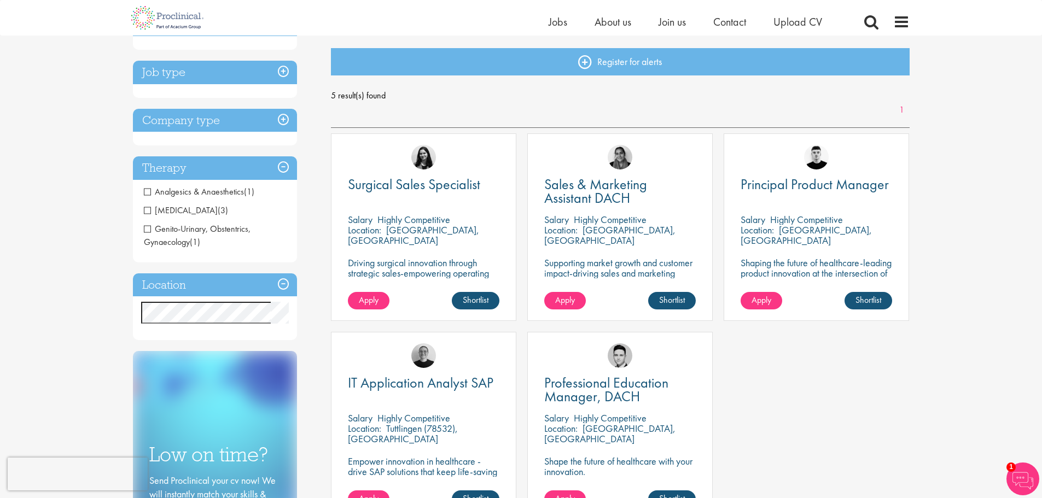
click at [284, 165] on h3 "Therapy" at bounding box center [215, 168] width 164 height 24
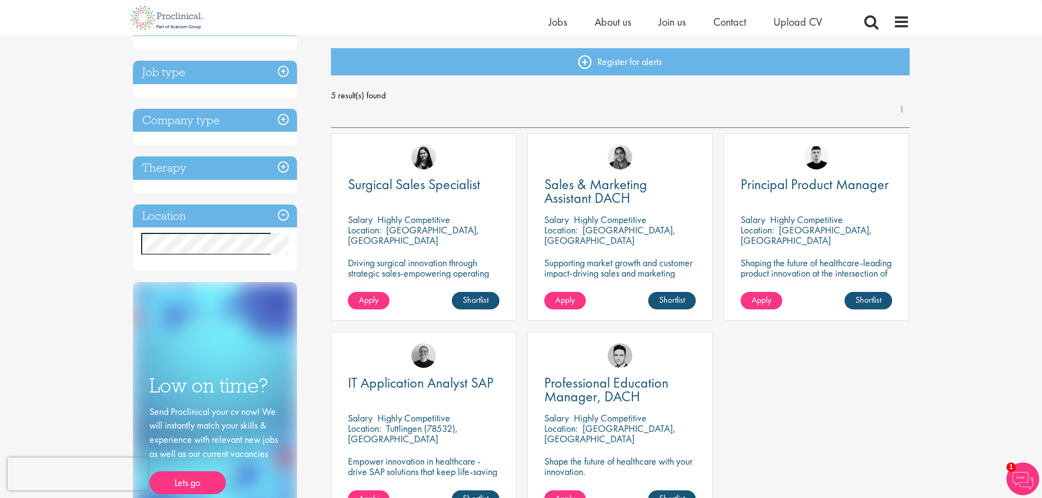
click at [288, 117] on h3 "Company type" at bounding box center [215, 121] width 164 height 24
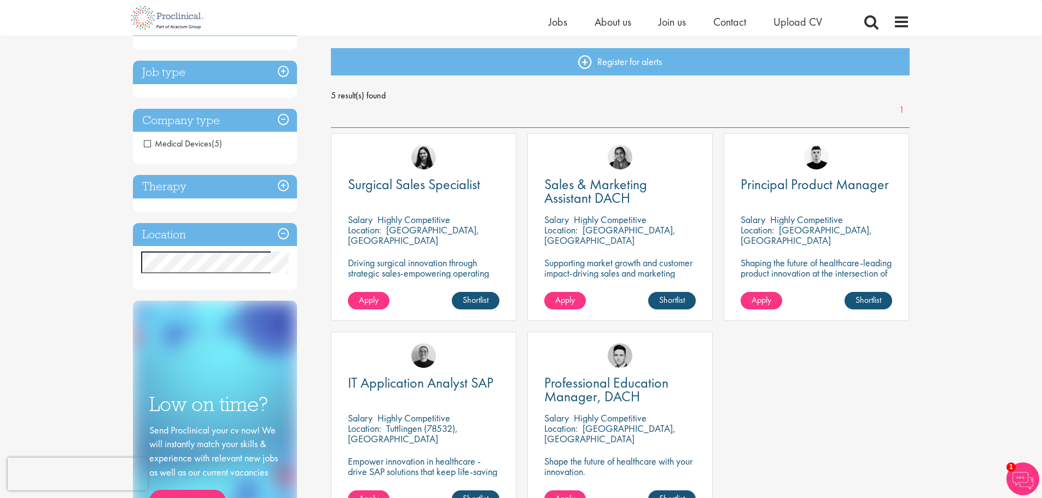
click at [287, 115] on h3 "Company type" at bounding box center [215, 121] width 164 height 24
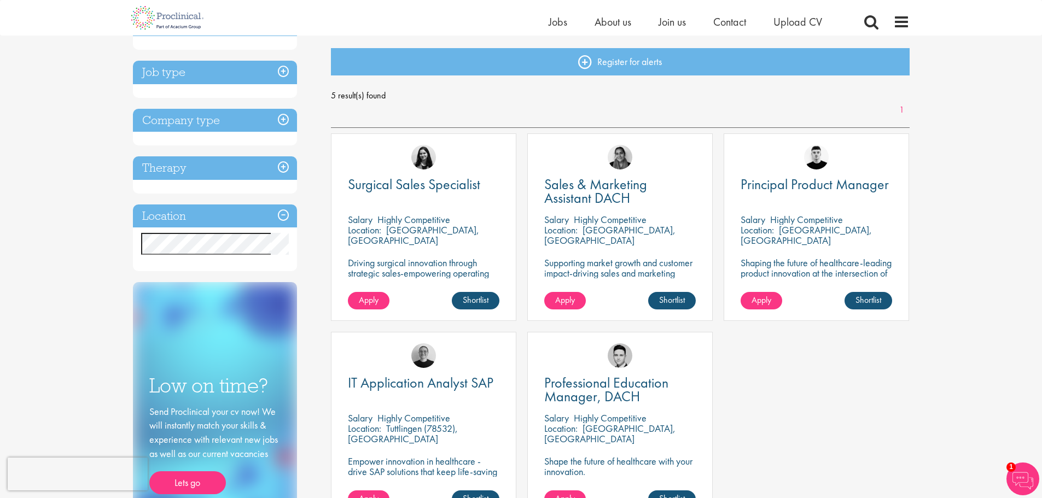
click at [282, 69] on h3 "Job type" at bounding box center [215, 73] width 164 height 24
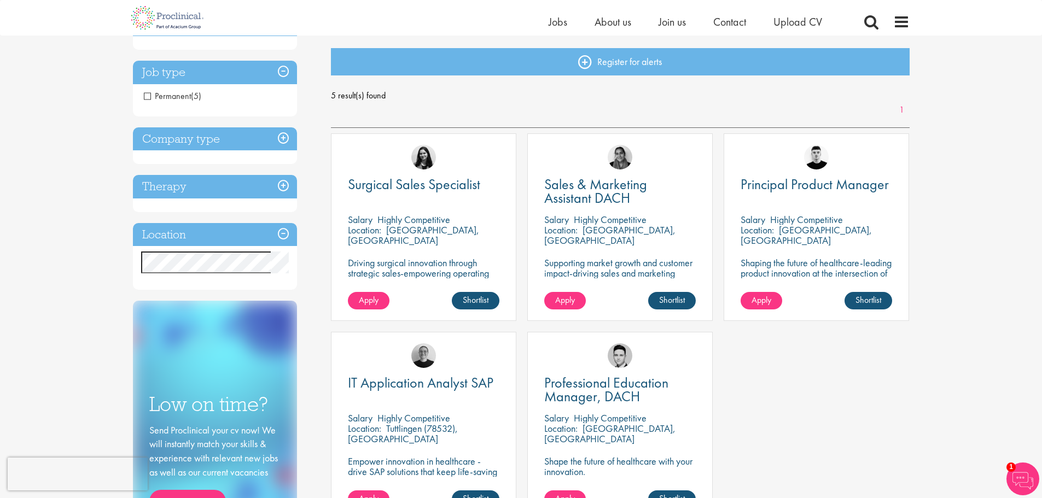
click at [282, 69] on h3 "Job type" at bounding box center [215, 73] width 164 height 24
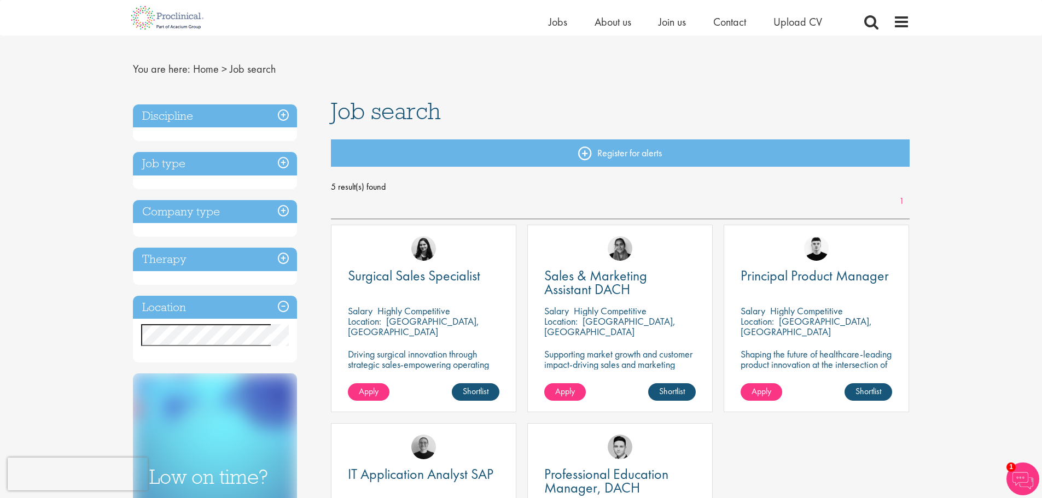
scroll to position [0, 0]
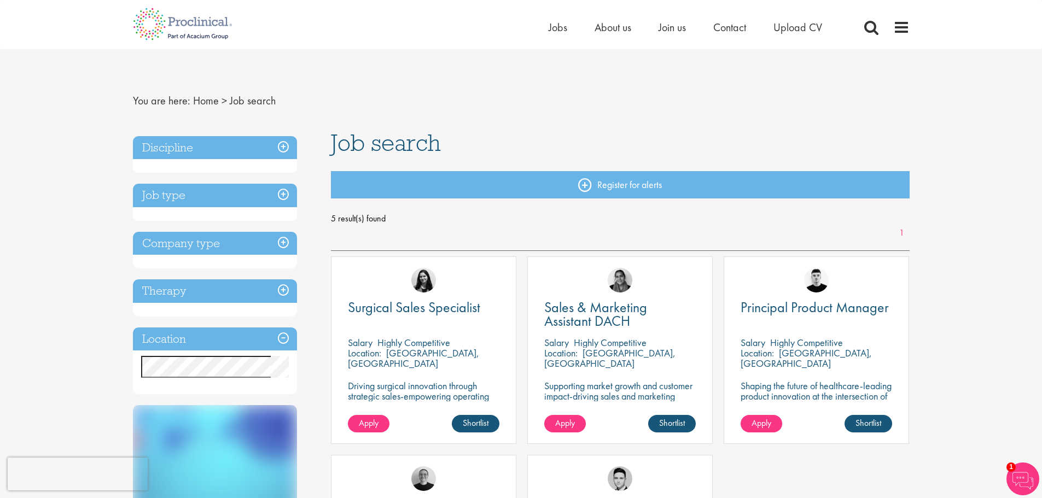
click at [283, 149] on h3 "Discipline" at bounding box center [215, 148] width 164 height 24
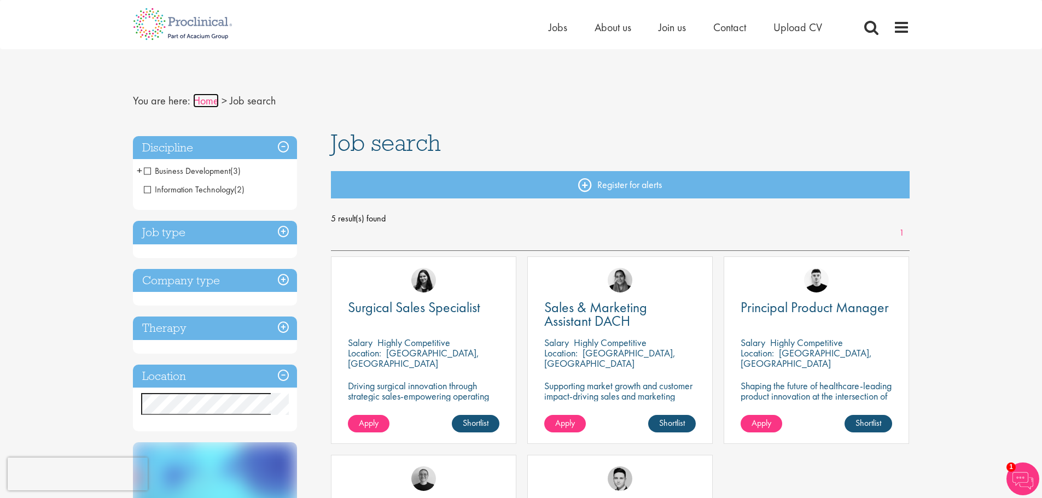
click at [199, 101] on link "Home" at bounding box center [206, 101] width 26 height 14
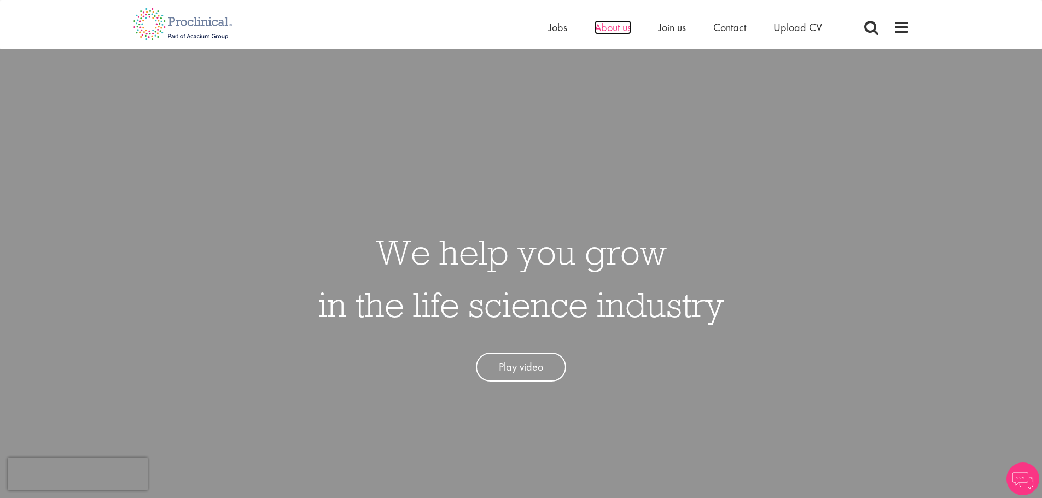
click at [613, 29] on span "About us" at bounding box center [612, 27] width 37 height 14
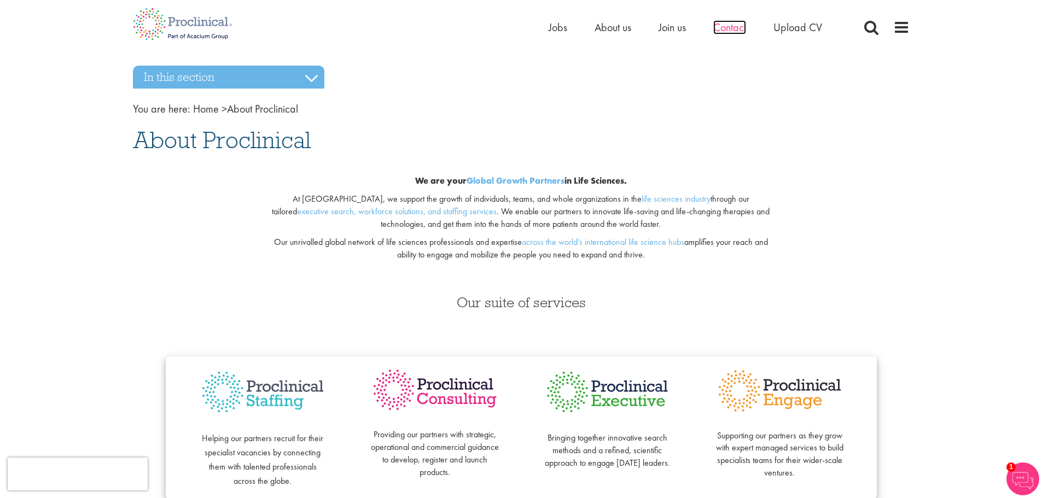
click at [721, 28] on span "Contact" at bounding box center [729, 27] width 33 height 14
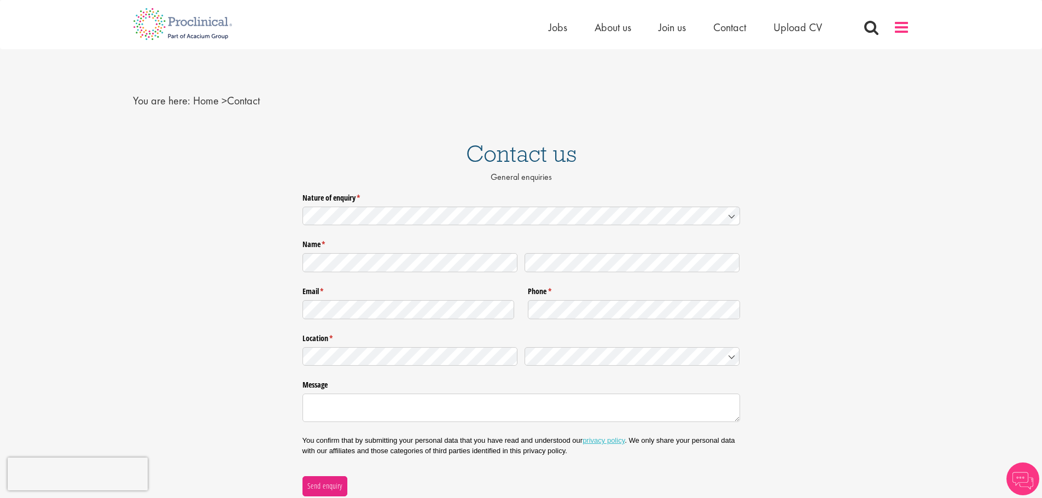
click at [898, 28] on span at bounding box center [901, 27] width 16 height 16
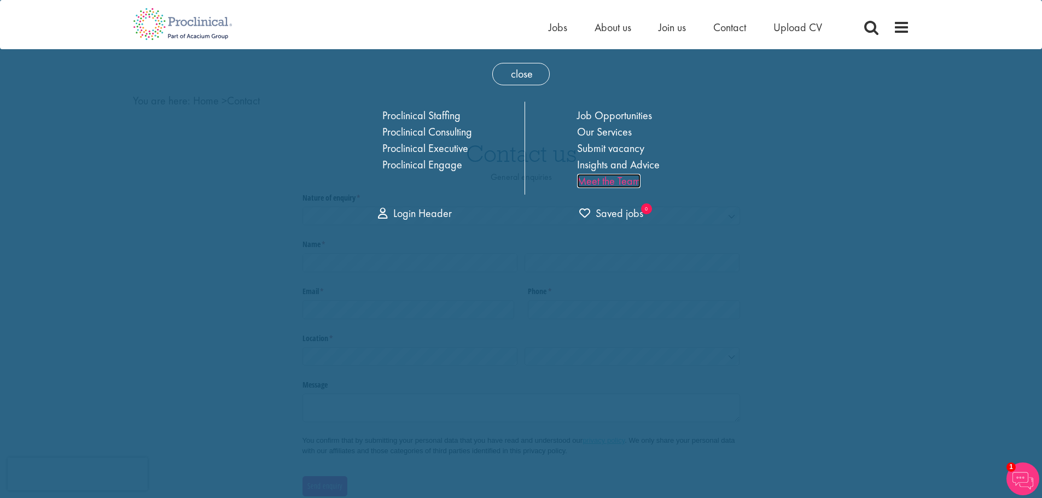
click at [608, 178] on link "Meet the Team" at bounding box center [608, 181] width 63 height 14
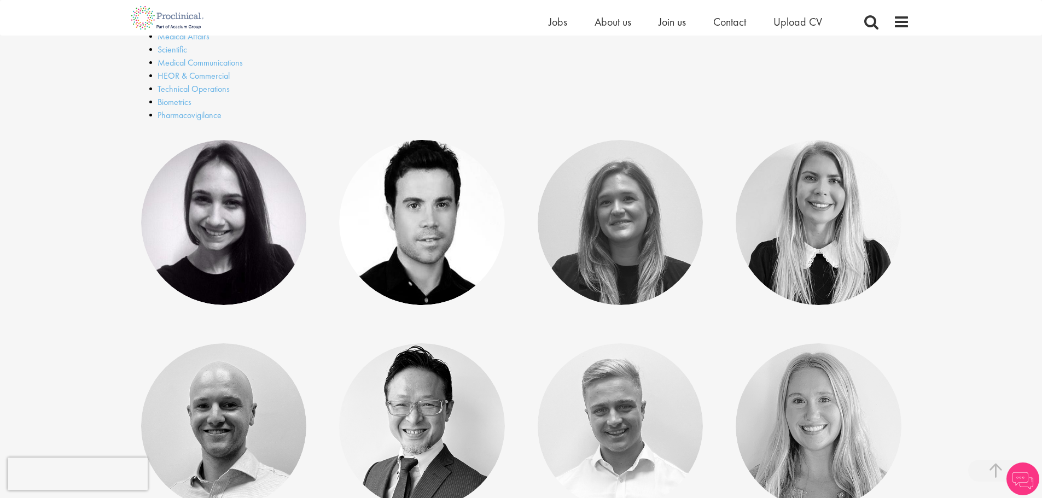
scroll to position [492, 0]
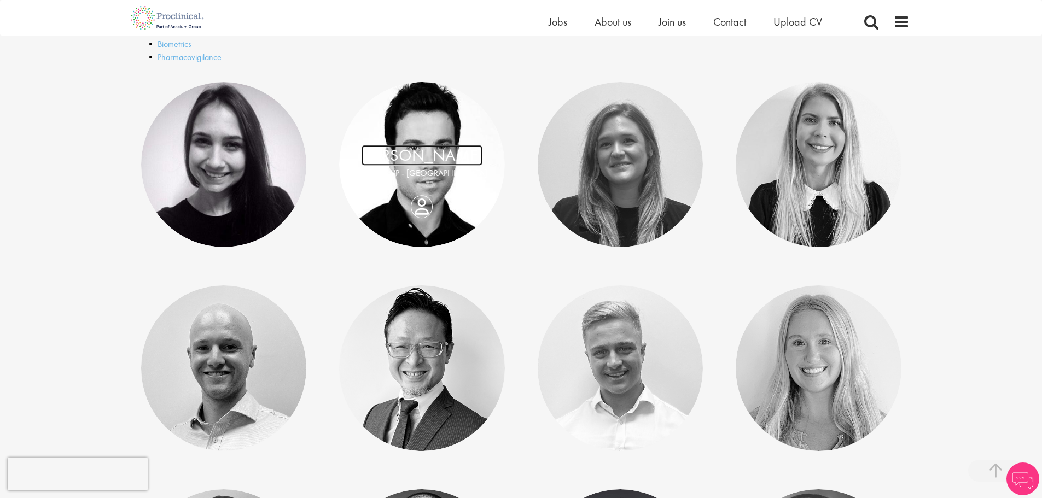
click at [424, 160] on link "Jamie Llewellyn" at bounding box center [421, 155] width 121 height 21
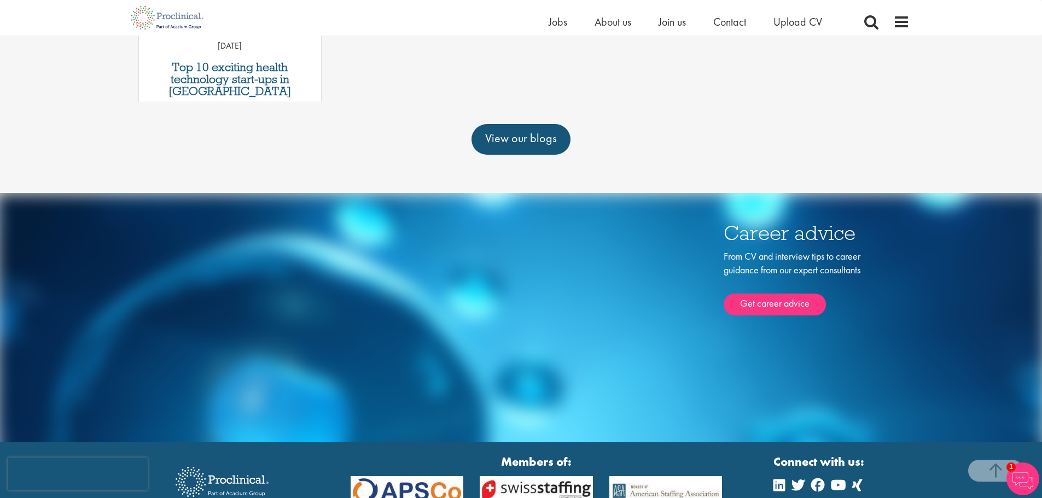
scroll to position [602, 0]
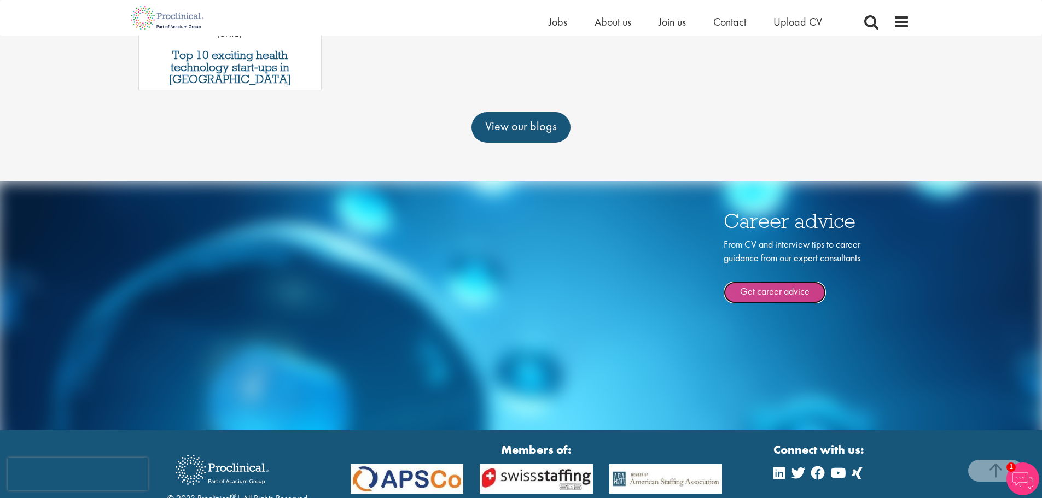
click at [789, 294] on link "Get career advice" at bounding box center [775, 293] width 102 height 22
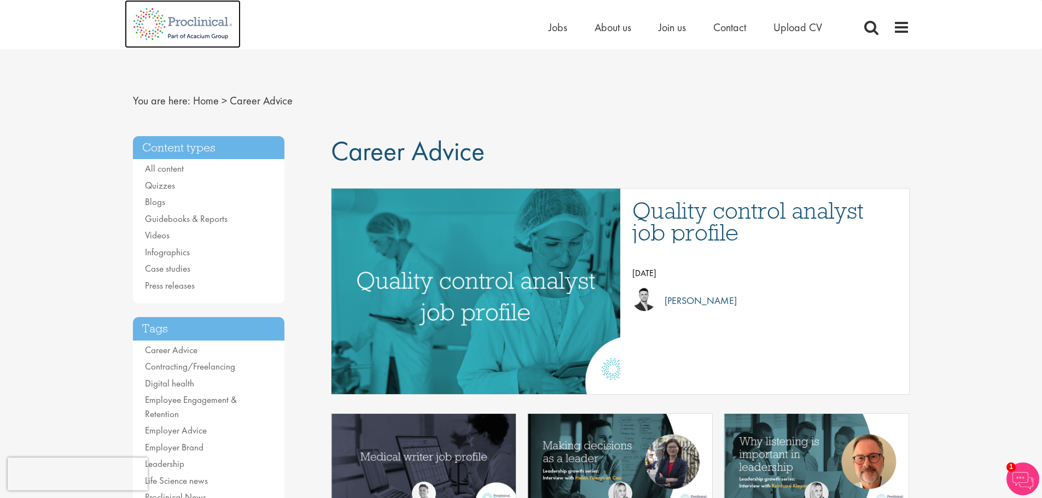
click at [183, 20] on img at bounding box center [183, 24] width 116 height 48
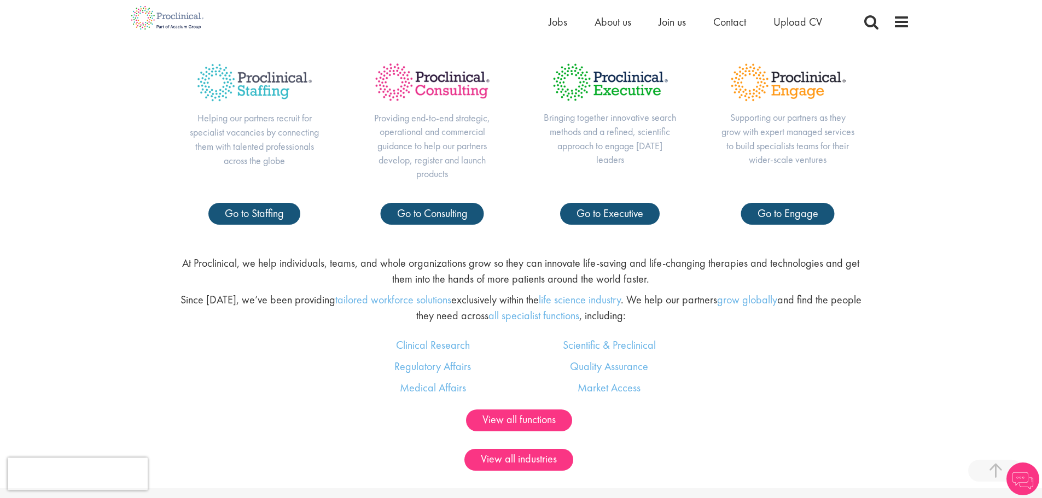
scroll to position [328, 0]
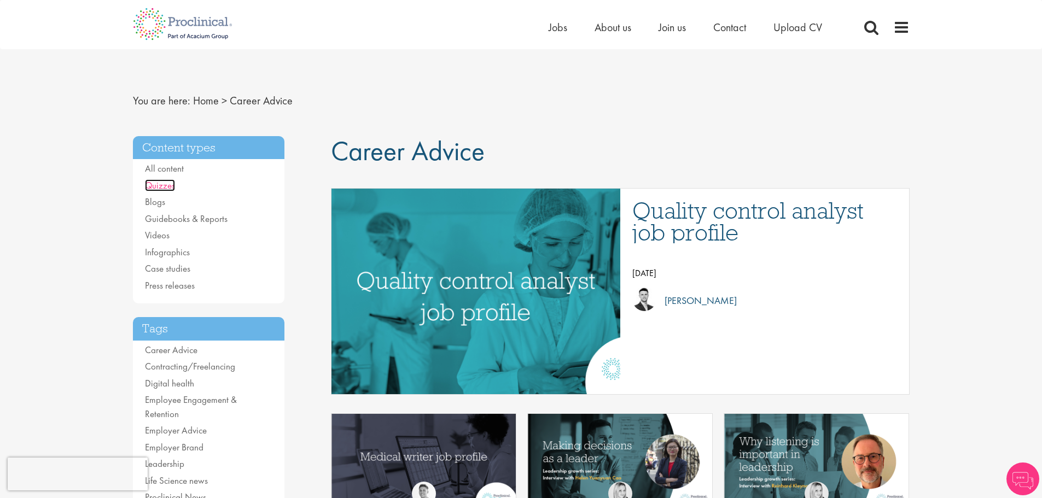
click at [161, 185] on link "Quizzes" at bounding box center [160, 185] width 30 height 12
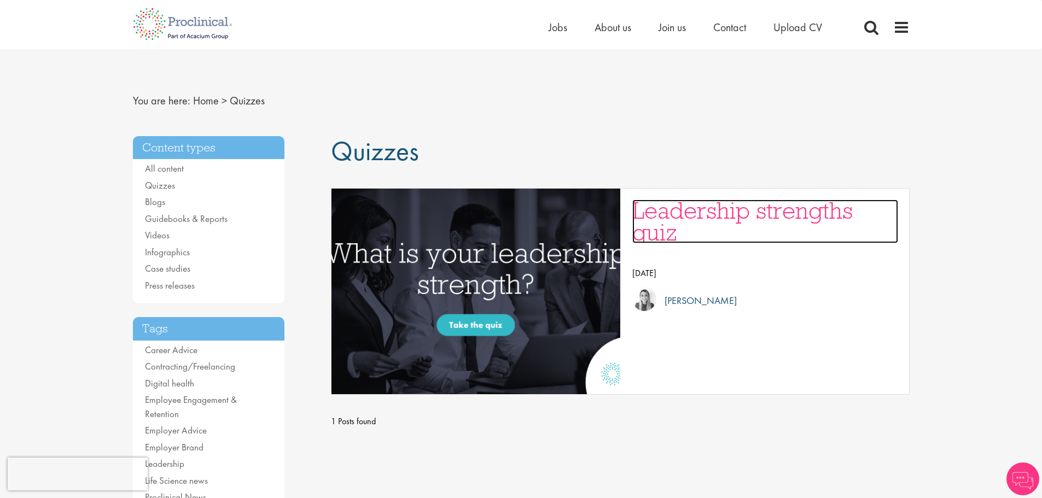
click at [722, 217] on h3 "Leadership strengths quiz" at bounding box center [765, 222] width 266 height 44
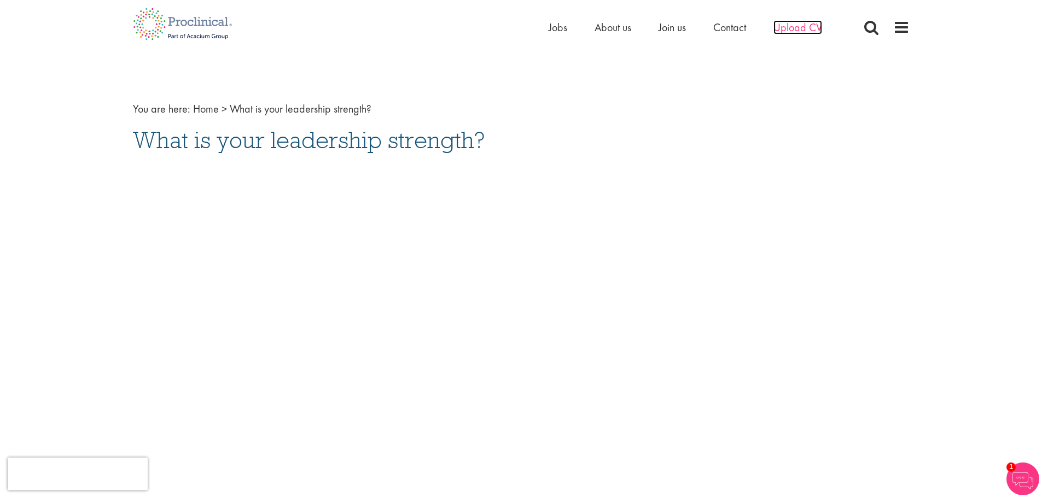
click at [798, 28] on span "Upload CV" at bounding box center [797, 27] width 49 height 14
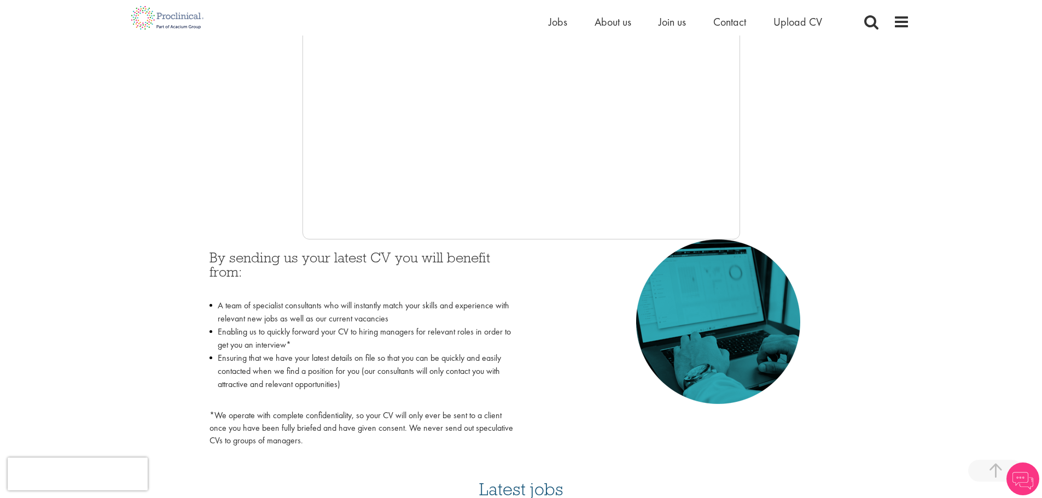
scroll to position [328, 0]
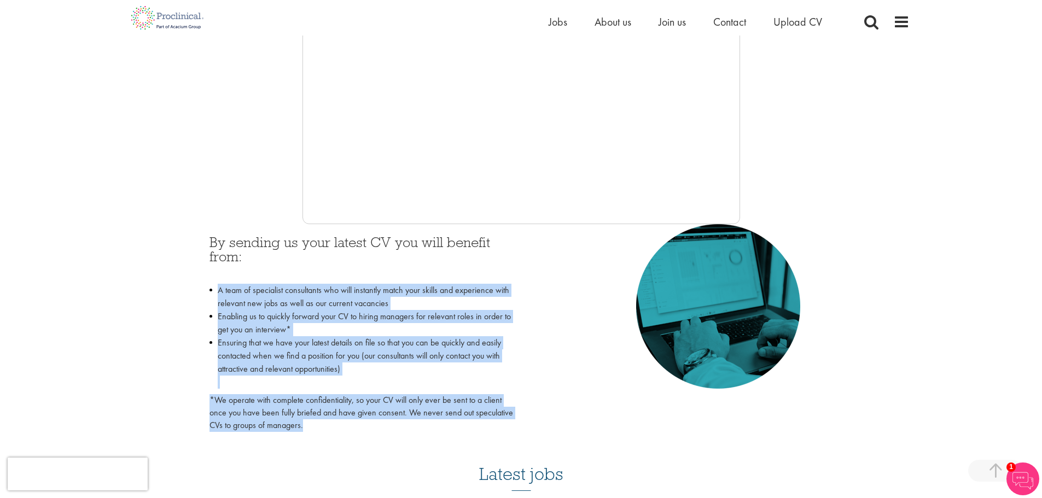
drag, startPoint x: 211, startPoint y: 295, endPoint x: 523, endPoint y: 421, distance: 336.9
click at [523, 421] on div "By sending us your latest CV you will benefit from: A team of specialist consul…" at bounding box center [521, 330] width 640 height 213
click at [572, 417] on div "By sending us your latest CV you will benefit from: A team of specialist consul…" at bounding box center [521, 330] width 640 height 213
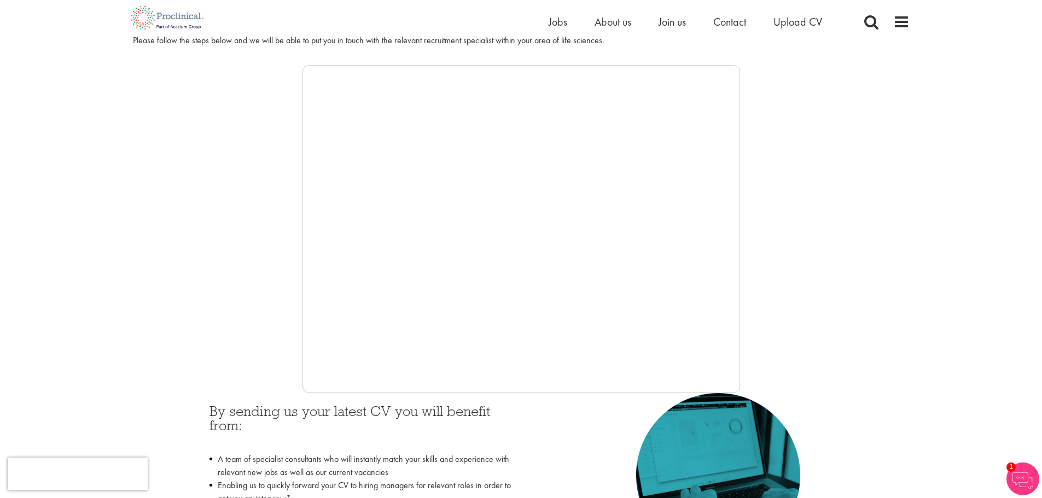
scroll to position [73, 0]
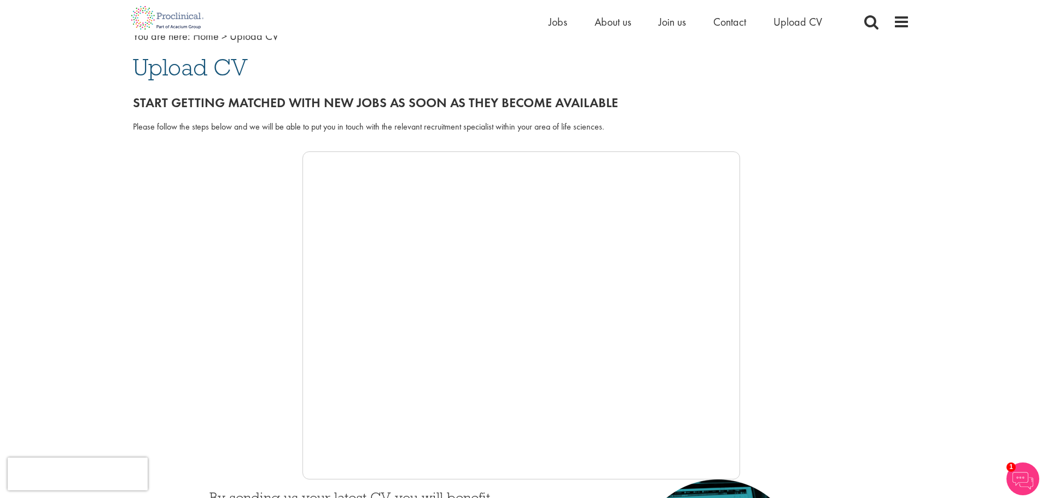
drag, startPoint x: 943, startPoint y: 200, endPoint x: 942, endPoint y: 194, distance: 6.0
click at [800, 20] on span "Upload CV" at bounding box center [797, 22] width 49 height 14
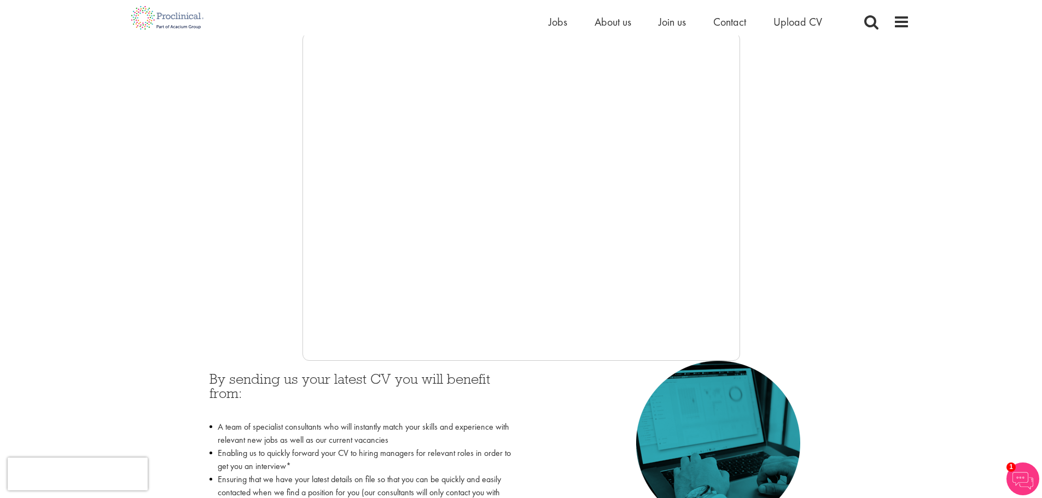
scroll to position [219, 0]
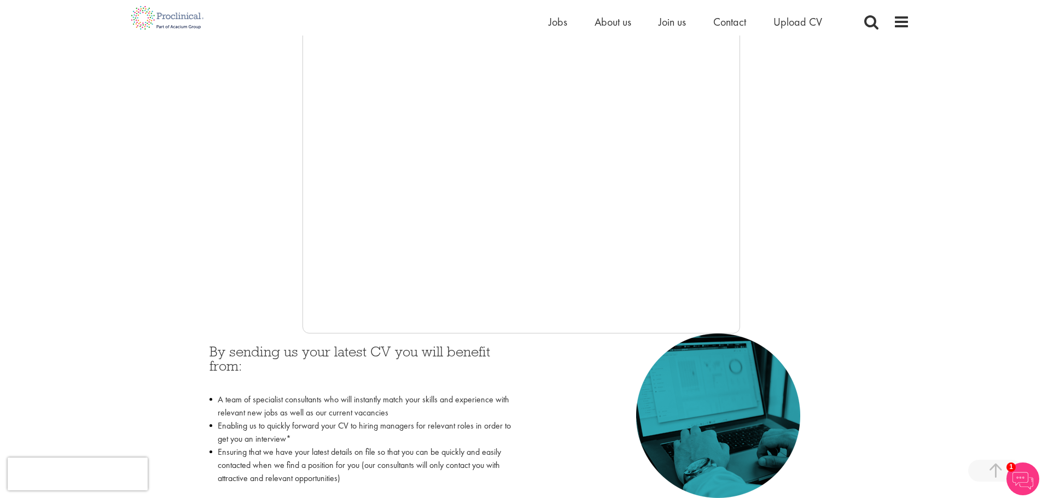
click at [970, 306] on div "You are here: Home > Upload CV Upload CV Start getting matched with new jobs as…" at bounding box center [521, 445] width 1042 height 1328
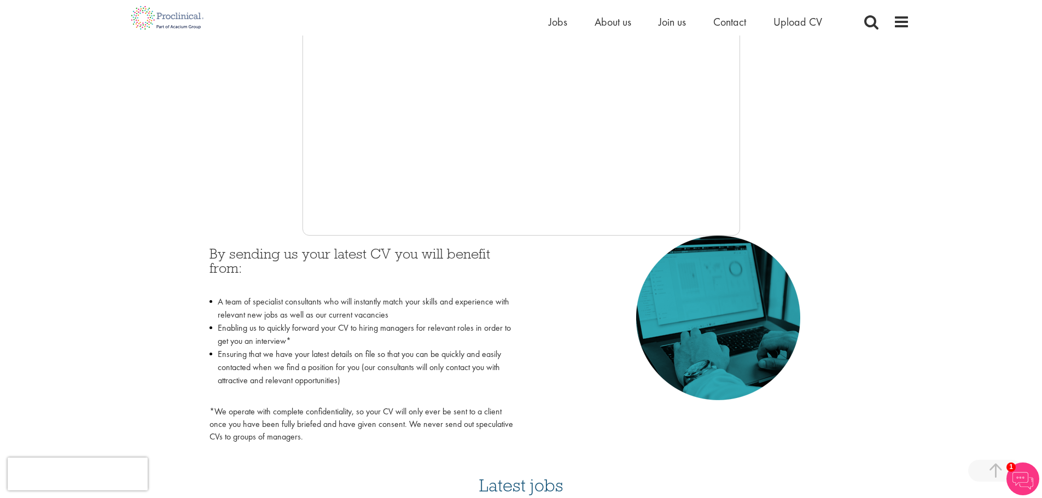
scroll to position [273, 0]
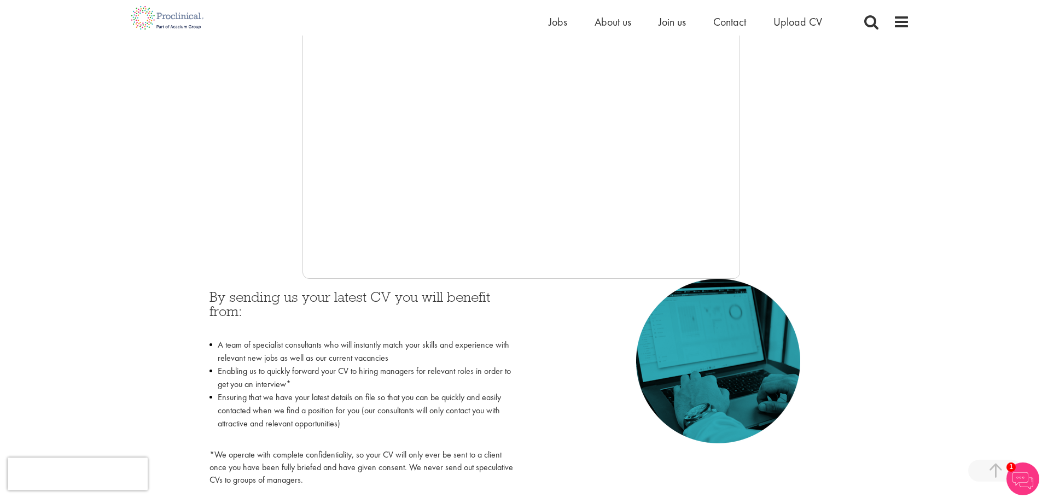
click at [761, 217] on div at bounding box center [521, 115] width 777 height 328
click at [254, 151] on div at bounding box center [521, 115] width 777 height 328
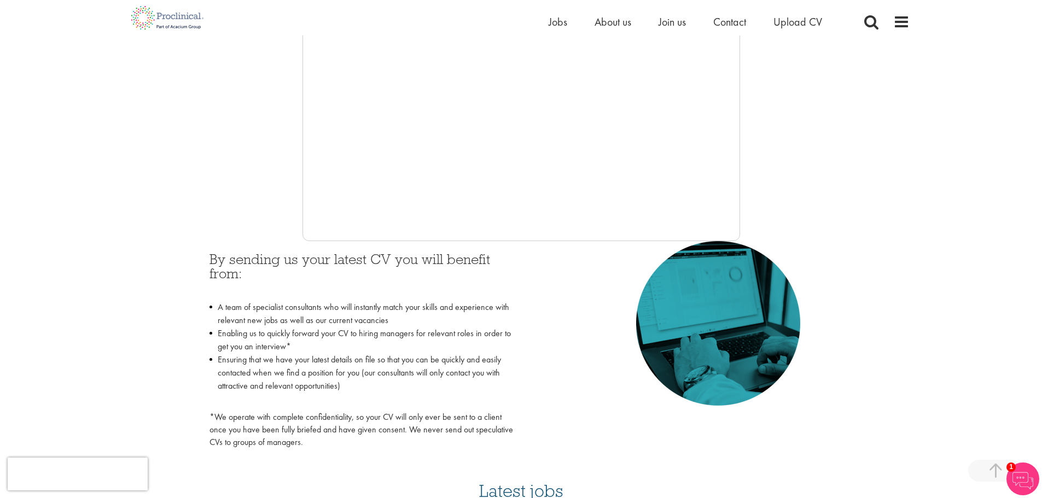
scroll to position [219, 0]
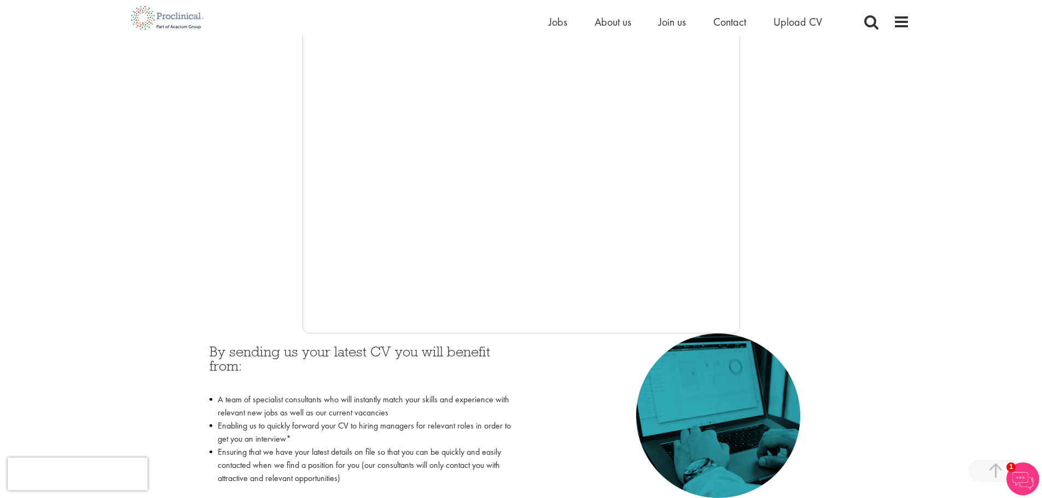
click at [818, 260] on div at bounding box center [521, 169] width 777 height 328
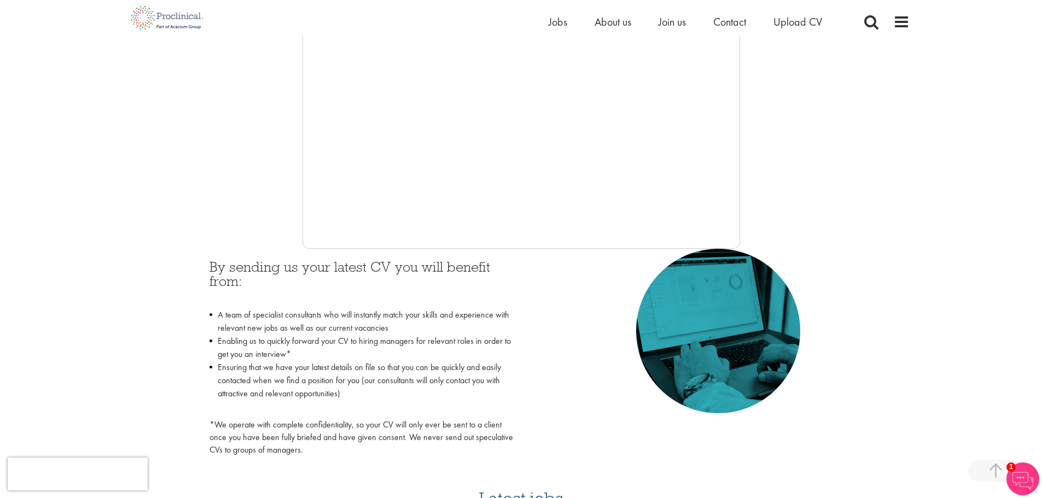
scroll to position [273, 0]
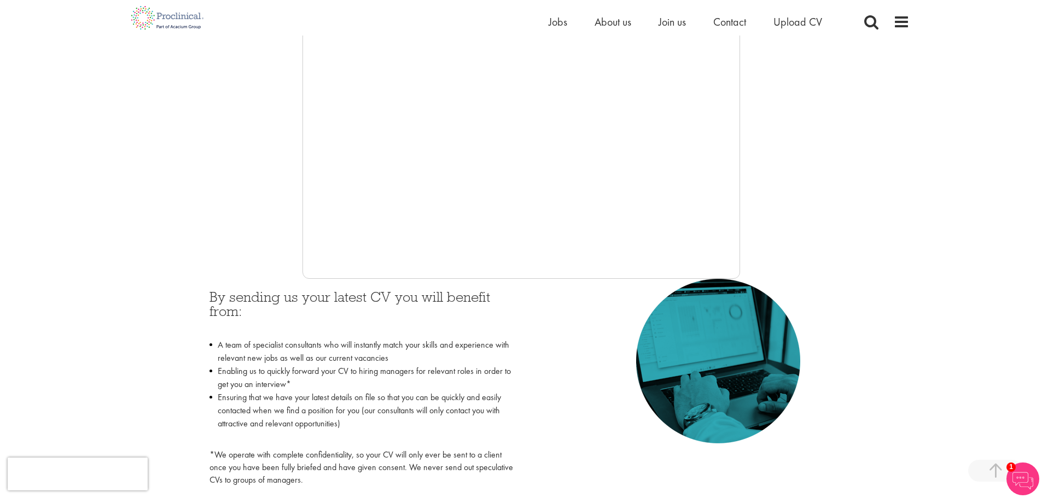
click at [336, 324] on p at bounding box center [361, 325] width 304 height 14
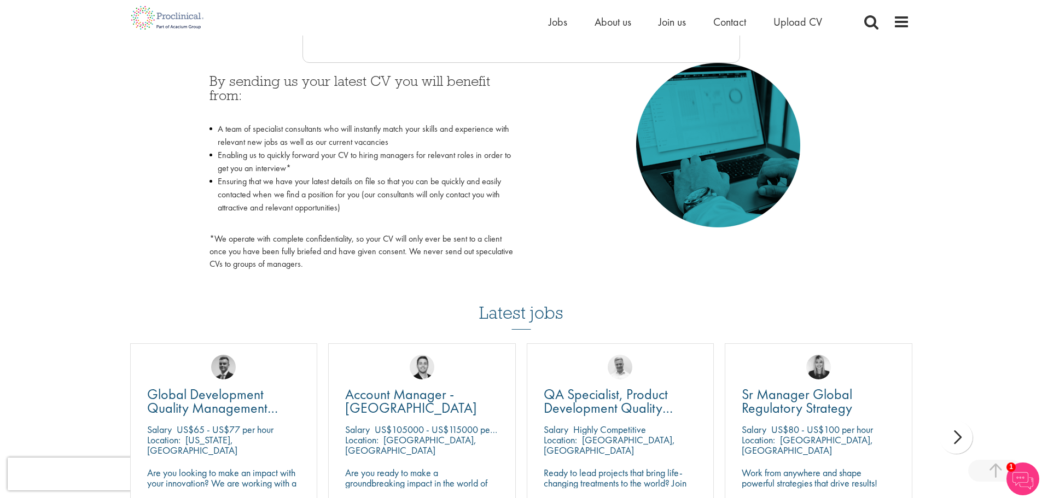
scroll to position [492, 0]
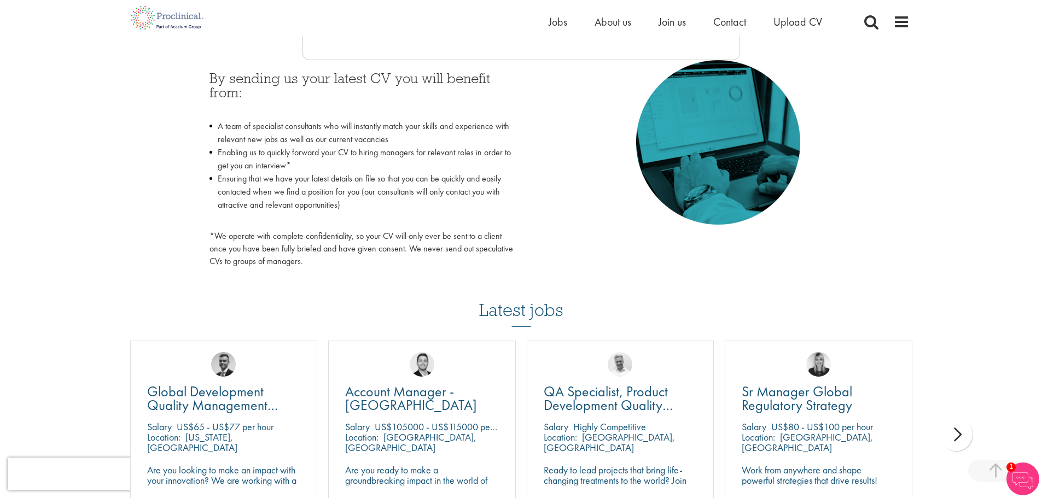
click at [669, 298] on div "Latest jobs Global Development Quality Management (GCP) [GEOGRAPHIC_DATA] US$65…" at bounding box center [521, 406] width 793 height 266
